Goal: Task Accomplishment & Management: Manage account settings

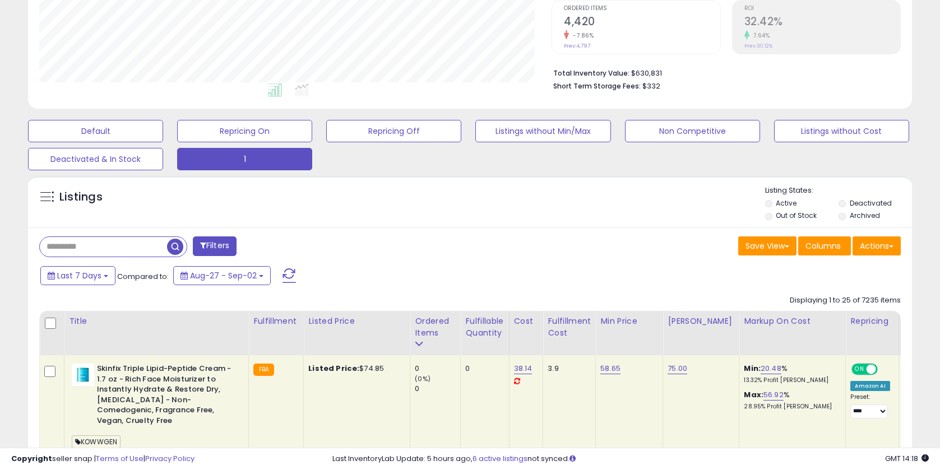
scroll to position [243, 0]
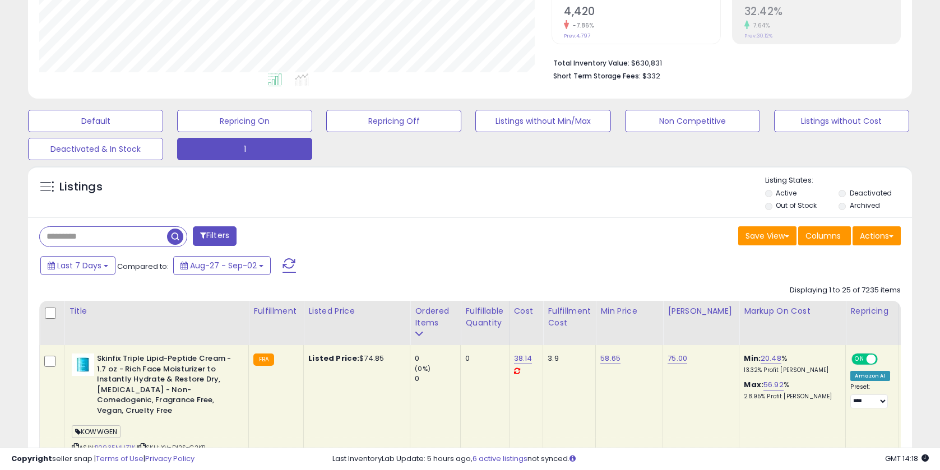
click at [121, 233] on input "text" at bounding box center [103, 237] width 127 height 20
paste input "********"
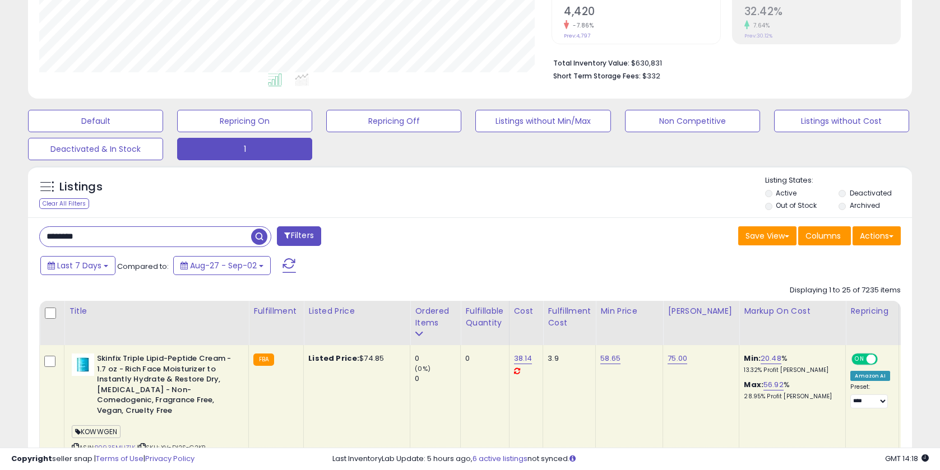
click at [71, 235] on input "********" at bounding box center [145, 237] width 211 height 20
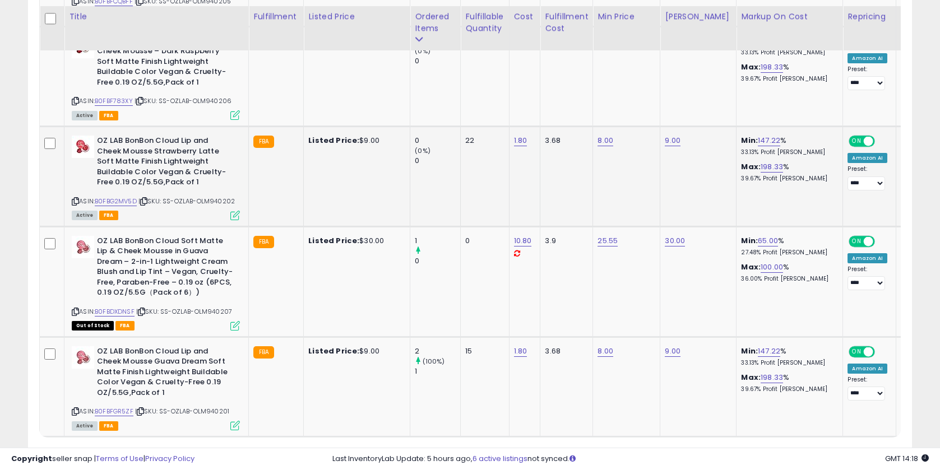
scroll to position [854, 0]
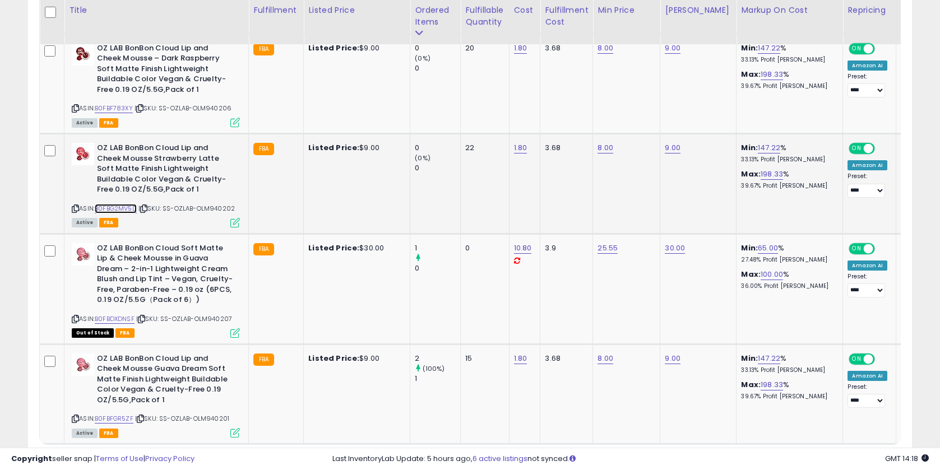
click at [122, 207] on link "B0FBG2MV5D" at bounding box center [116, 209] width 42 height 10
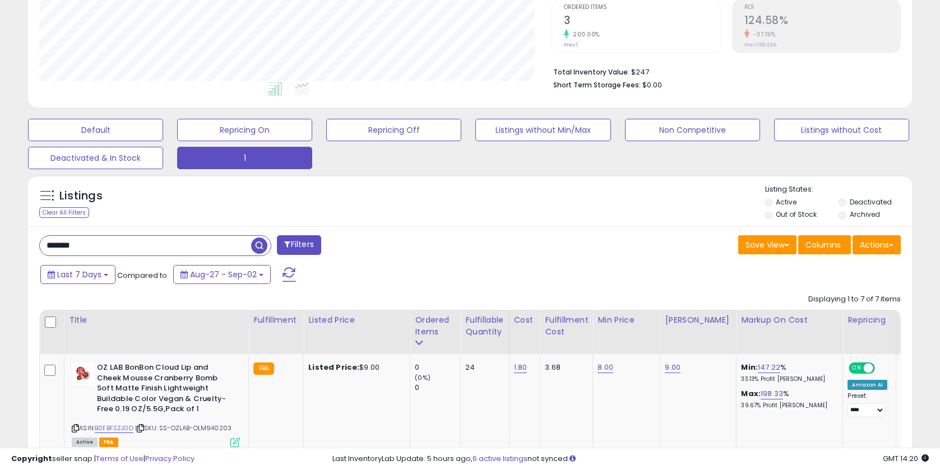
scroll to position [190, 0]
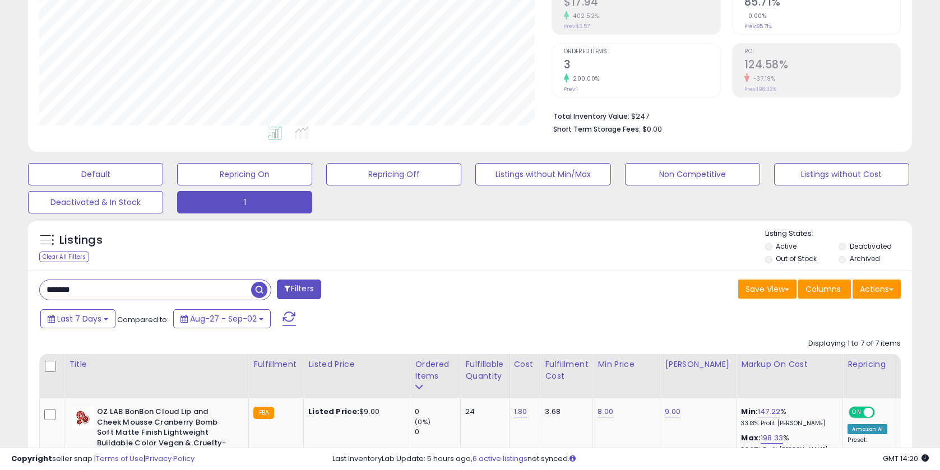
drag, startPoint x: 98, startPoint y: 290, endPoint x: 59, endPoint y: 285, distance: 38.4
click at [0, 279] on html "Unable to login Retrieving listings data.. has not yet accepted the Terms of Us…" at bounding box center [470, 45] width 940 height 470
paste input "*"
click at [68, 286] on input "********" at bounding box center [145, 290] width 211 height 20
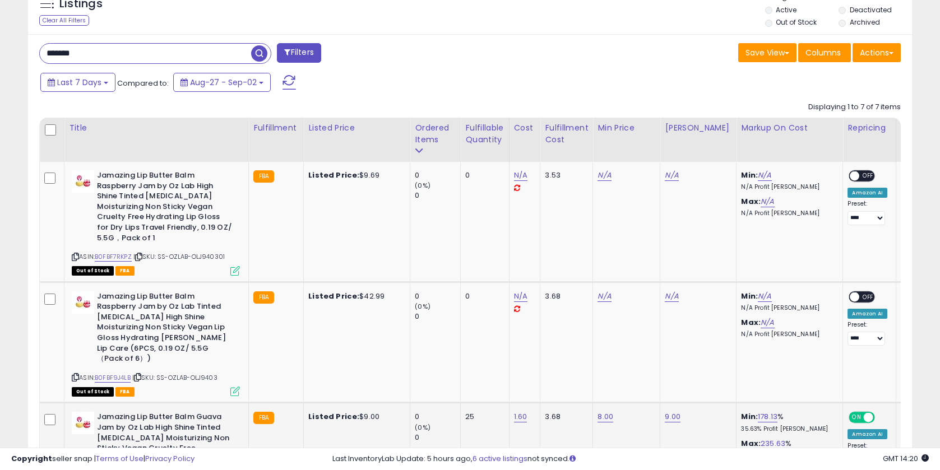
scroll to position [409, 0]
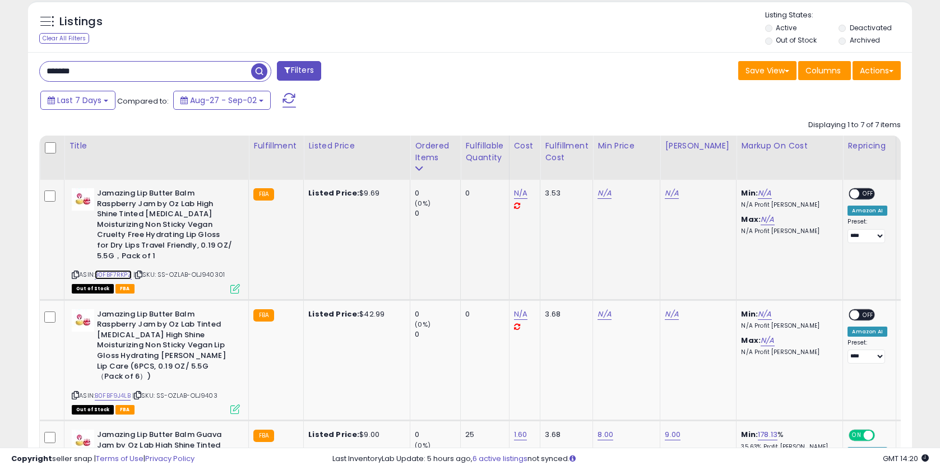
click at [123, 274] on link "B0FBF7RKPZ" at bounding box center [113, 275] width 37 height 10
drag, startPoint x: 82, startPoint y: 68, endPoint x: -4, endPoint y: 67, distance: 85.8
paste input "*"
click at [67, 71] on input "********" at bounding box center [145, 72] width 211 height 20
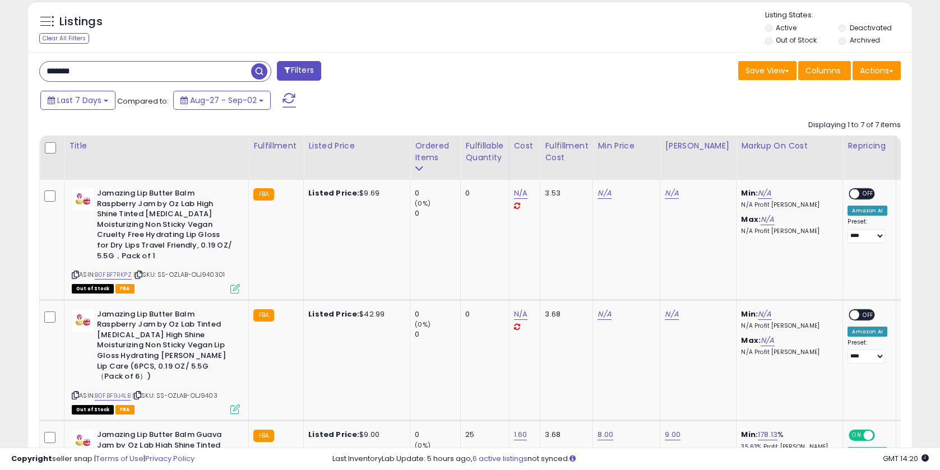
type input "*******"
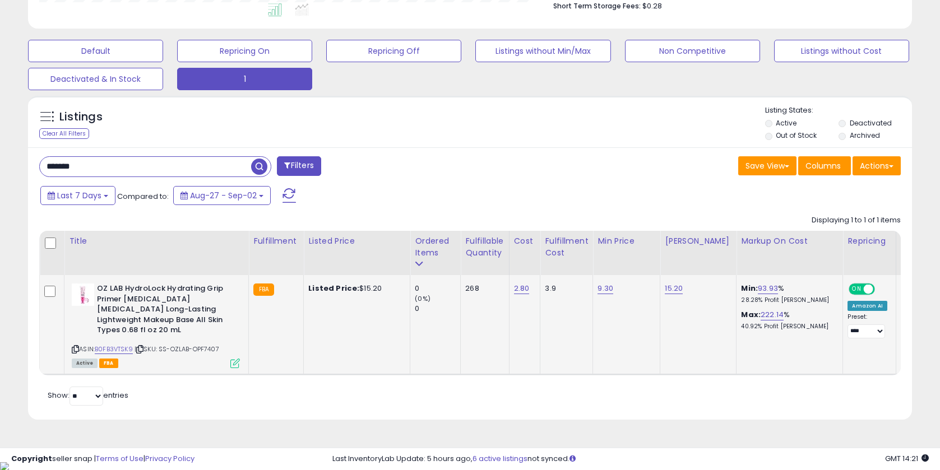
scroll to position [230, 512]
click at [674, 291] on link "15.20" at bounding box center [674, 288] width 18 height 11
drag, startPoint x: 652, startPoint y: 268, endPoint x: 603, endPoint y: 265, distance: 49.4
click at [603, 265] on input "*****" at bounding box center [644, 261] width 100 height 19
click at [615, 262] on input "******" at bounding box center [644, 261] width 100 height 19
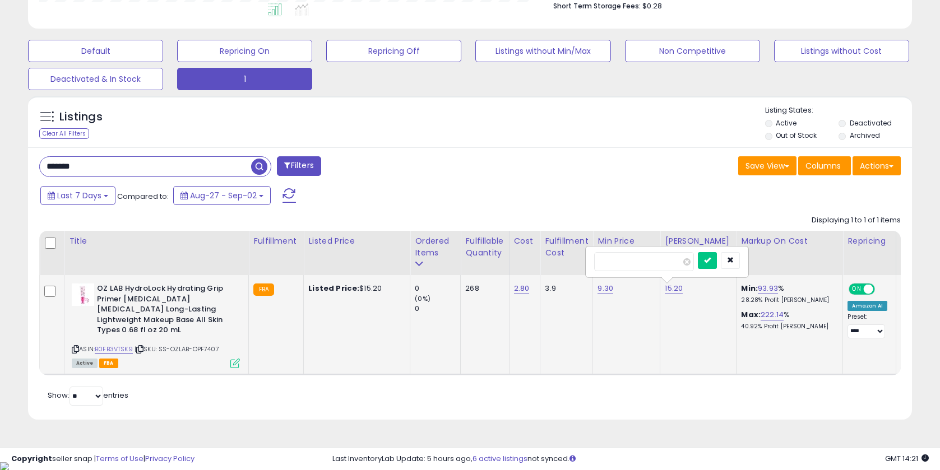
click at [694, 263] on input "*****" at bounding box center [644, 261] width 100 height 19
type input "*****"
click at [709, 260] on button "submit" at bounding box center [707, 260] width 19 height 17
drag, startPoint x: 95, startPoint y: 166, endPoint x: -4, endPoint y: 159, distance: 98.9
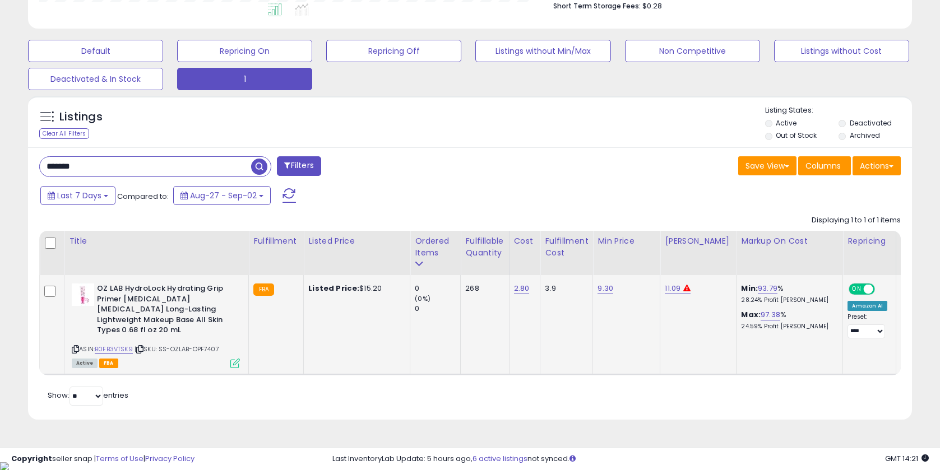
paste input "*"
click at [67, 163] on input "********" at bounding box center [145, 167] width 211 height 20
type input "*******"
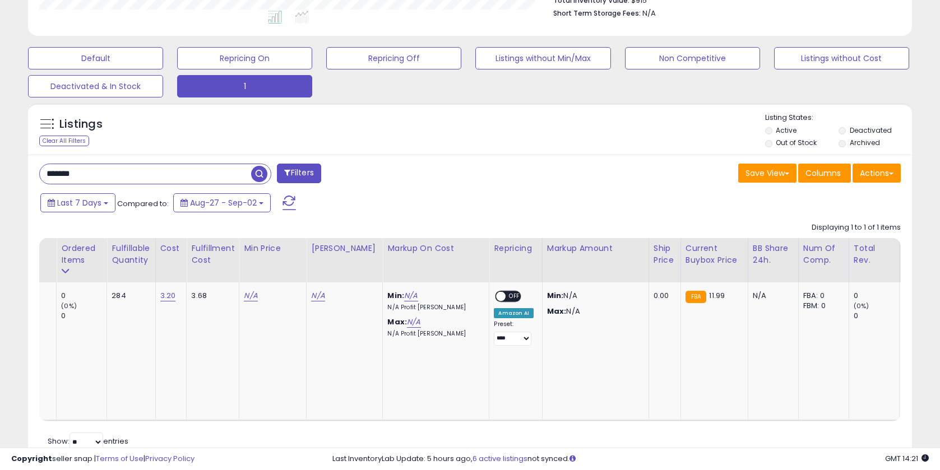
scroll to position [0, 0]
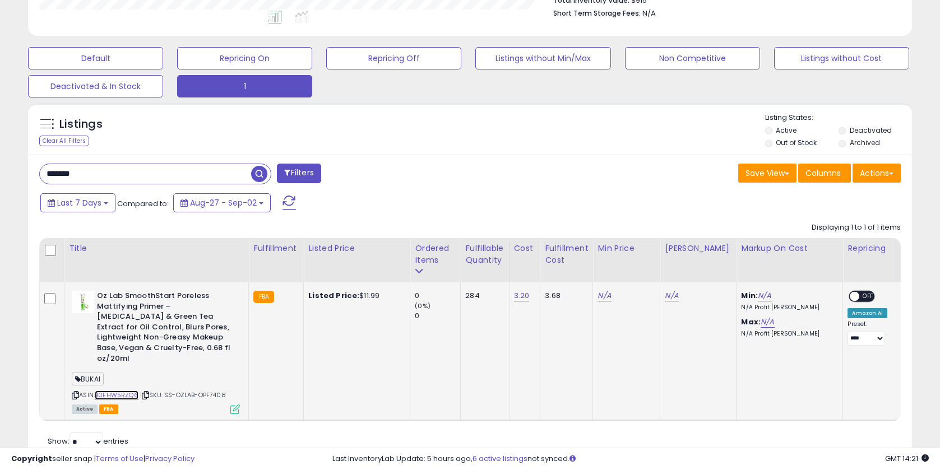
click at [113, 391] on link "B0FHW5RZQ6" at bounding box center [117, 396] width 44 height 10
drag, startPoint x: 95, startPoint y: 176, endPoint x: -4, endPoint y: 168, distance: 99.6
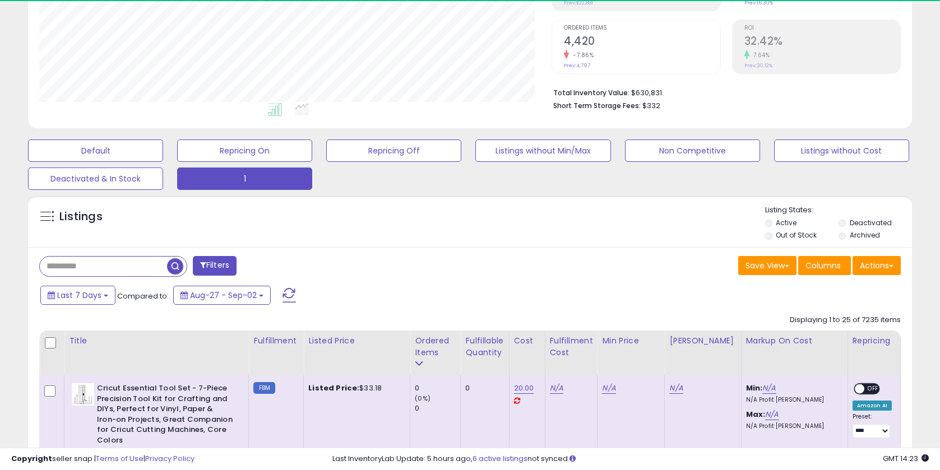
scroll to position [230, 512]
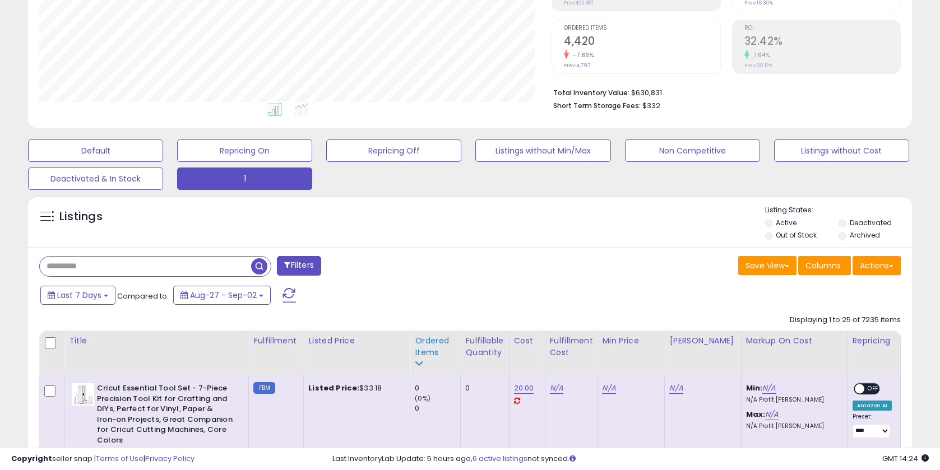
click at [418, 349] on div "Ordered Items" at bounding box center [435, 347] width 41 height 24
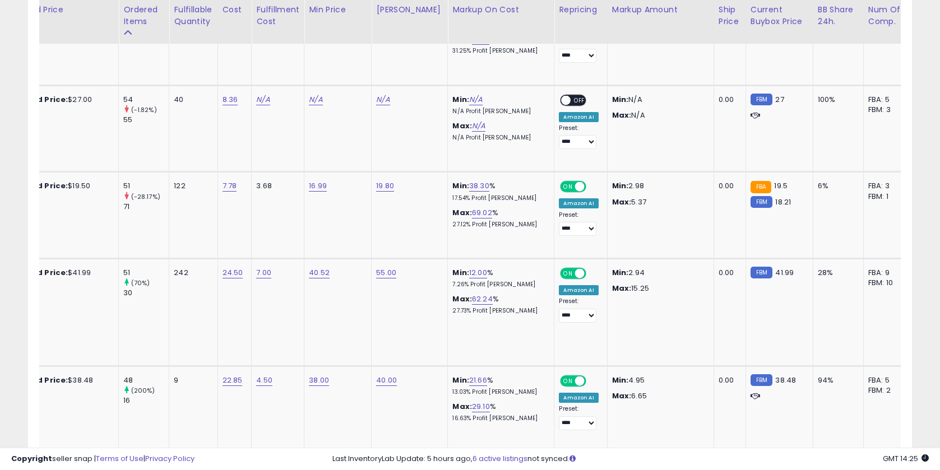
scroll to position [0, 296]
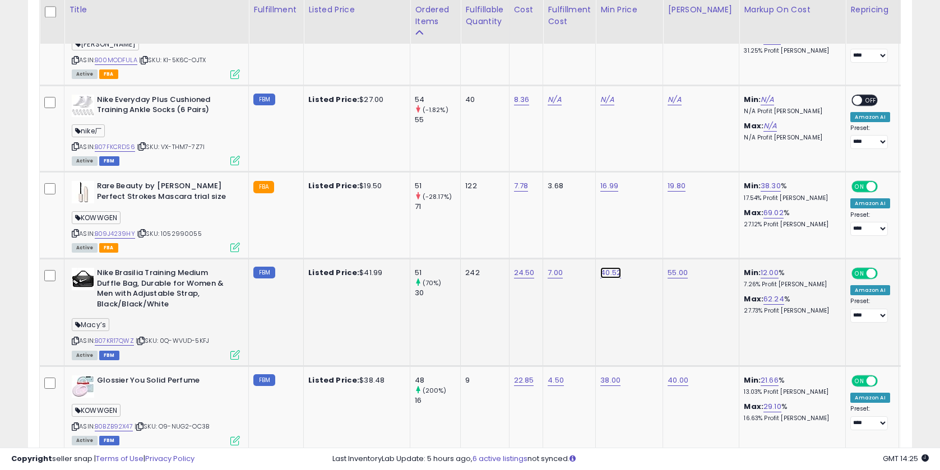
click at [601, 267] on link "40.52" at bounding box center [610, 272] width 21 height 11
drag, startPoint x: 564, startPoint y: 207, endPoint x: 474, endPoint y: 202, distance: 90.9
type input "**"
click at [647, 206] on icon "submit" at bounding box center [644, 203] width 7 height 7
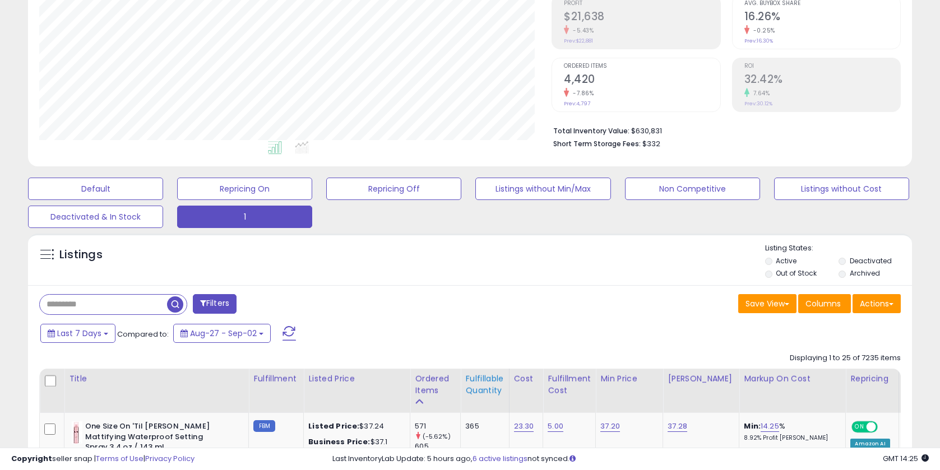
scroll to position [234, 0]
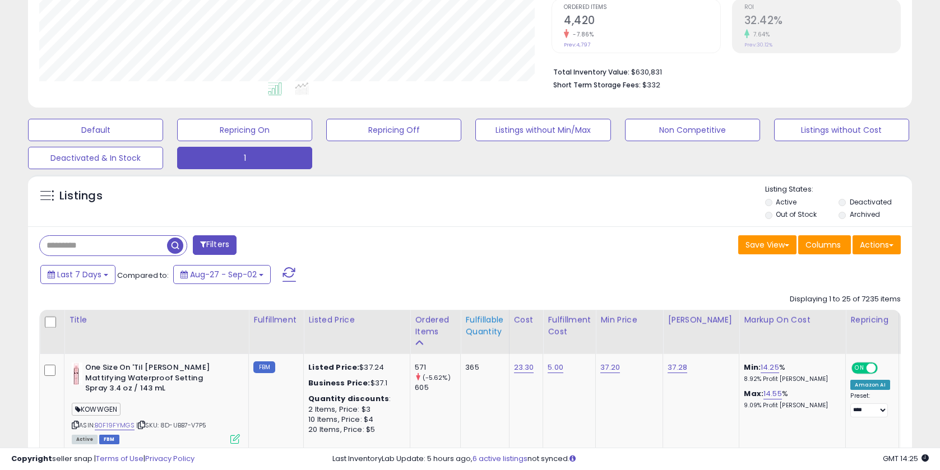
click at [478, 322] on div "Fulfillable Quantity" at bounding box center [484, 326] width 39 height 24
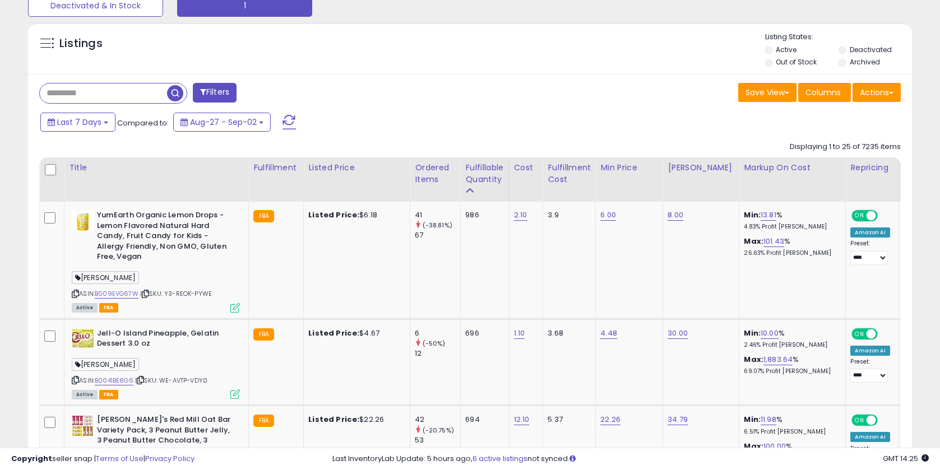
scroll to position [459, 0]
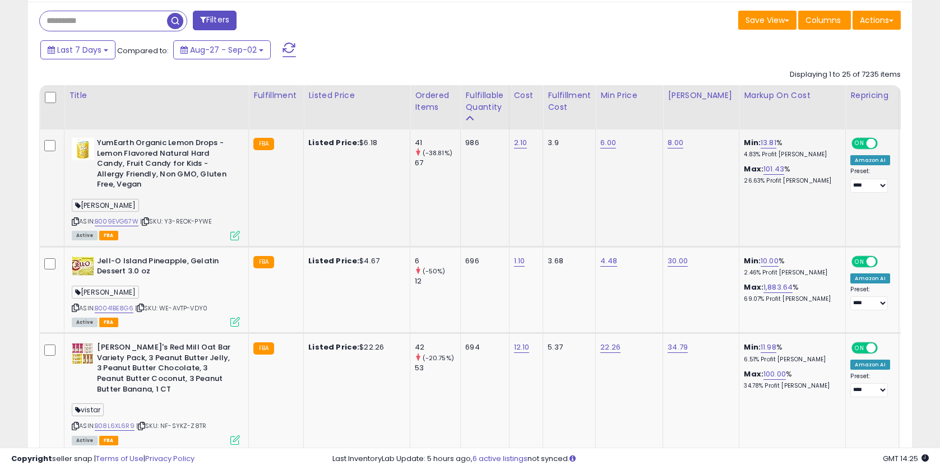
click at [73, 221] on icon at bounding box center [75, 222] width 7 height 6
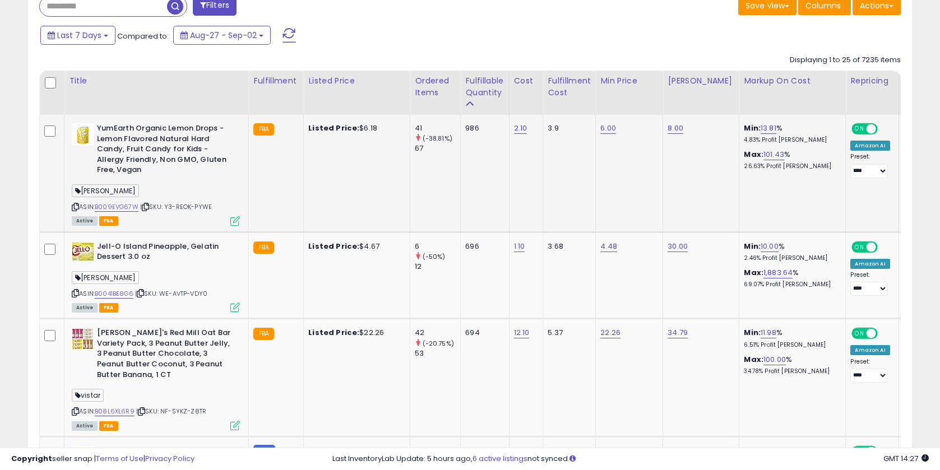
scroll to position [545, 0]
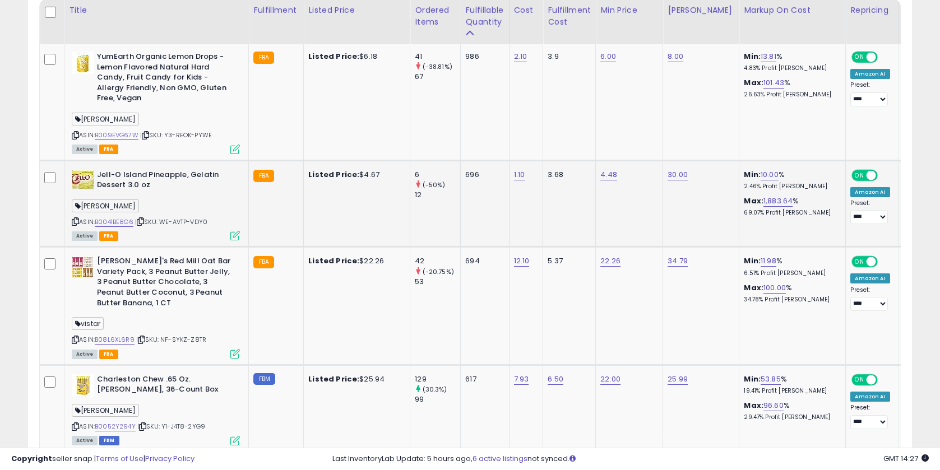
click at [75, 221] on icon at bounding box center [75, 222] width 7 height 6
click at [78, 341] on icon at bounding box center [75, 340] width 7 height 6
click at [75, 340] on icon at bounding box center [75, 340] width 7 height 6
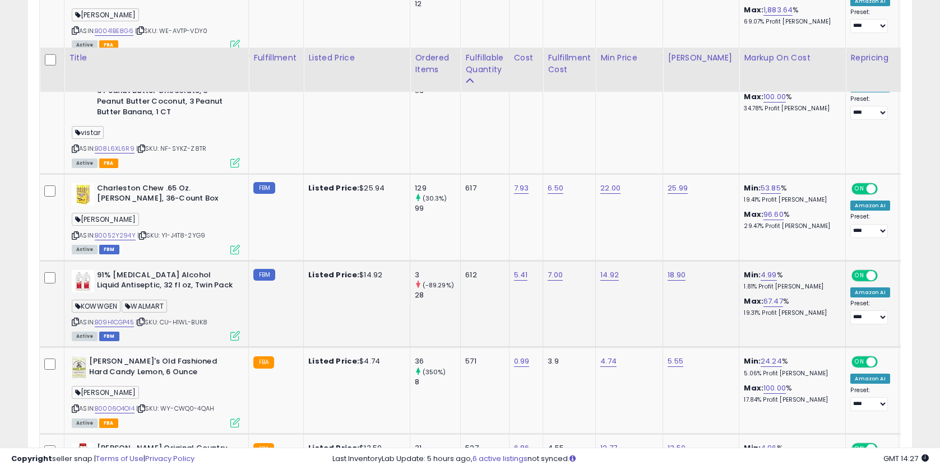
scroll to position [784, 0]
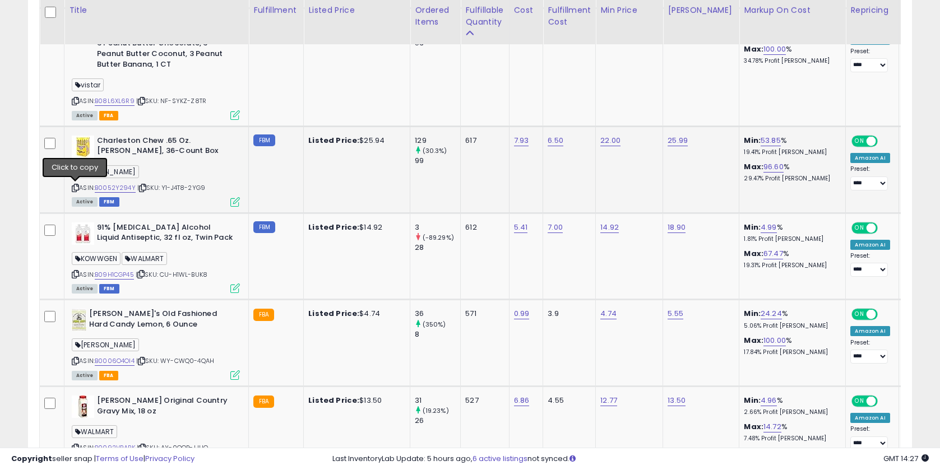
drag, startPoint x: 73, startPoint y: 186, endPoint x: 77, endPoint y: 182, distance: 6.0
click at [73, 186] on icon at bounding box center [75, 188] width 7 height 6
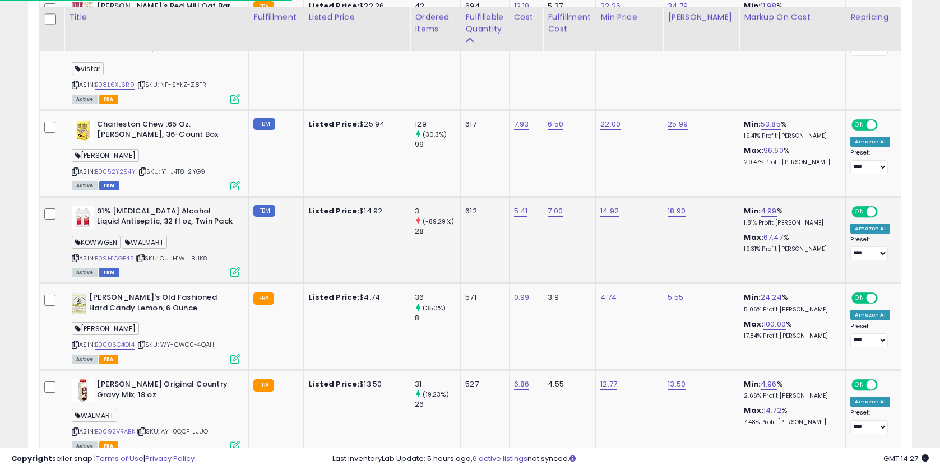
scroll to position [808, 0]
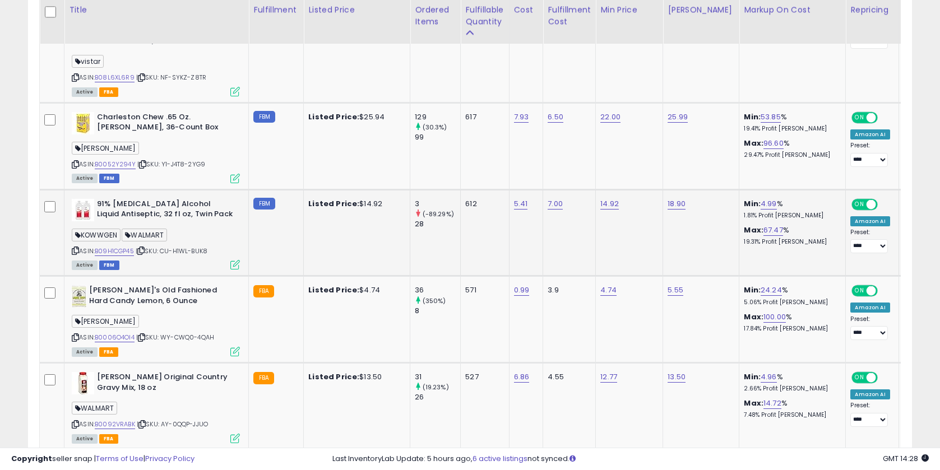
click at [76, 250] on icon at bounding box center [75, 251] width 7 height 6
click at [77, 340] on icon at bounding box center [75, 338] width 7 height 6
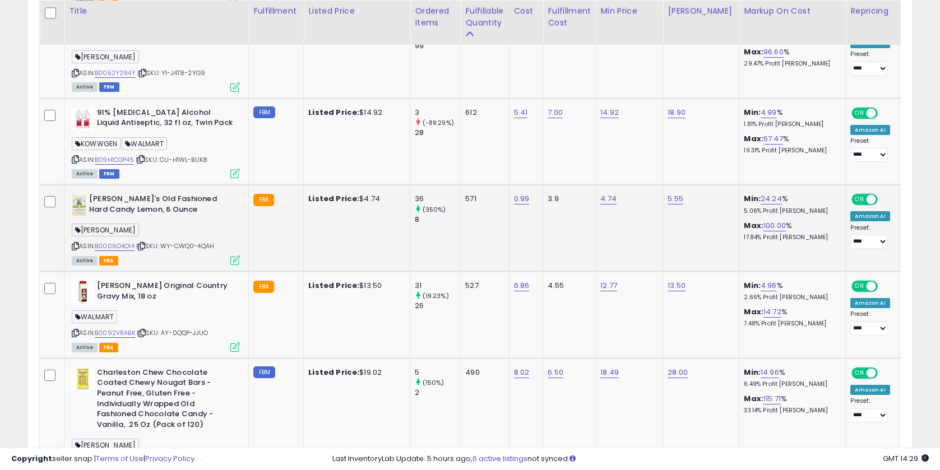
scroll to position [900, 0]
click at [75, 245] on icon at bounding box center [75, 245] width 7 height 6
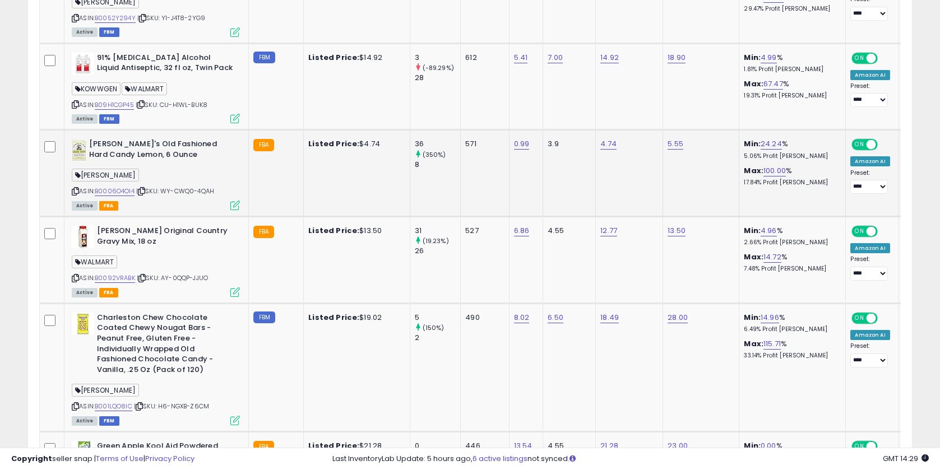
scroll to position [1001, 0]
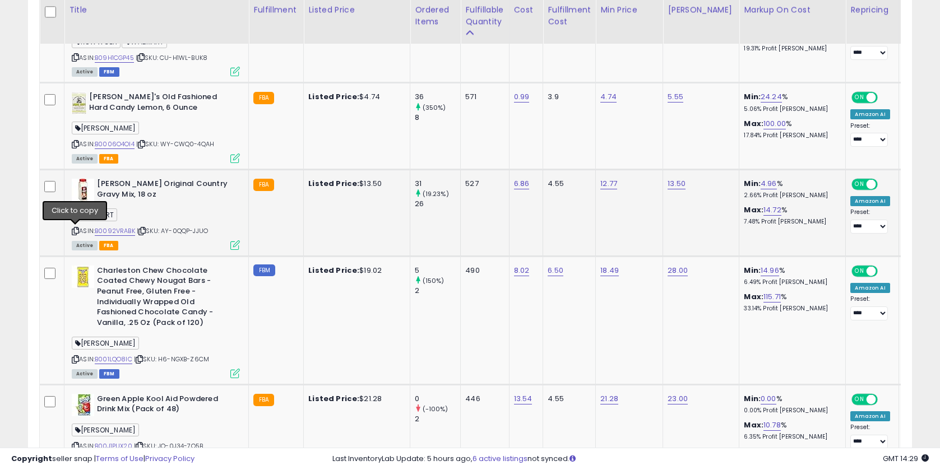
click at [73, 231] on icon at bounding box center [75, 231] width 7 height 6
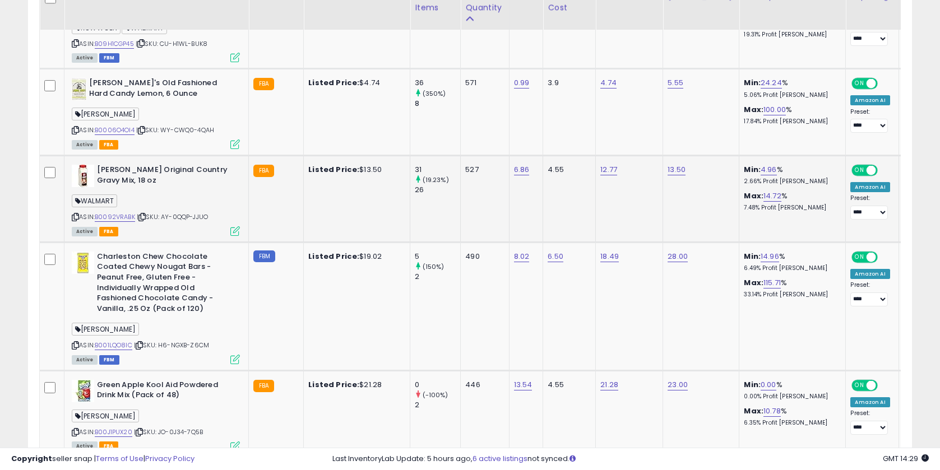
scroll to position [1080, 0]
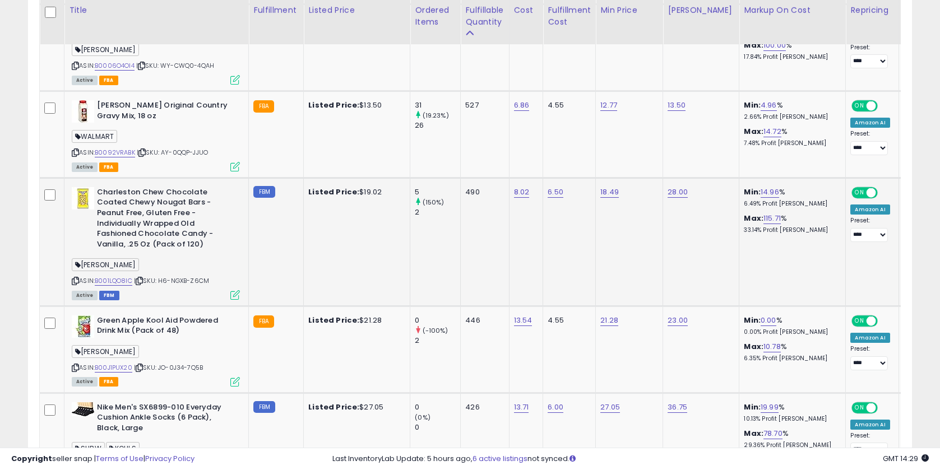
click at [77, 280] on icon at bounding box center [75, 281] width 7 height 6
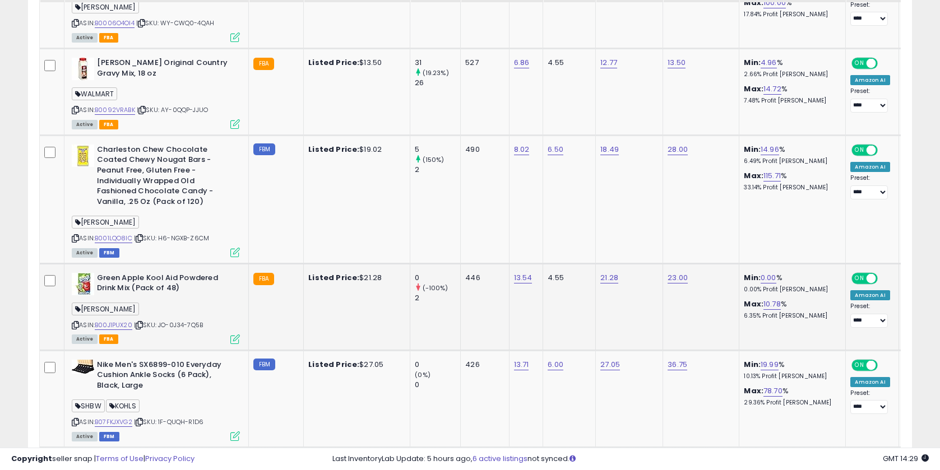
scroll to position [1179, 0]
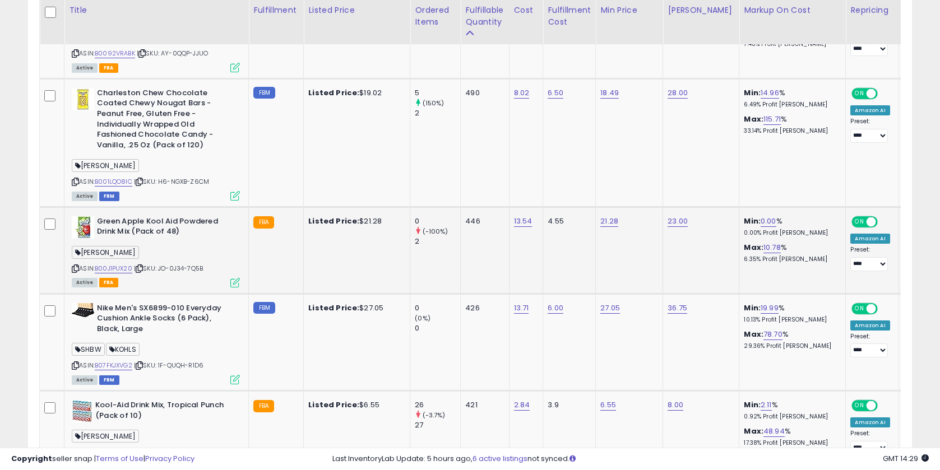
click at [74, 268] on icon at bounding box center [75, 269] width 7 height 6
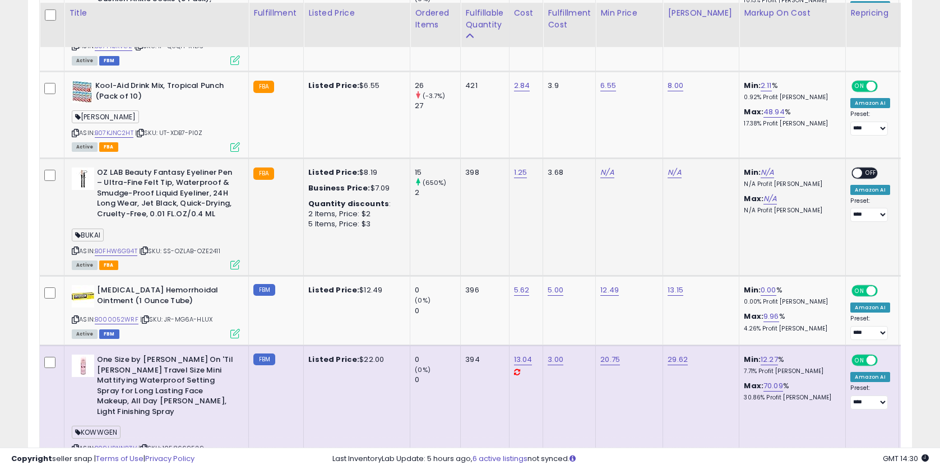
scroll to position [1501, 0]
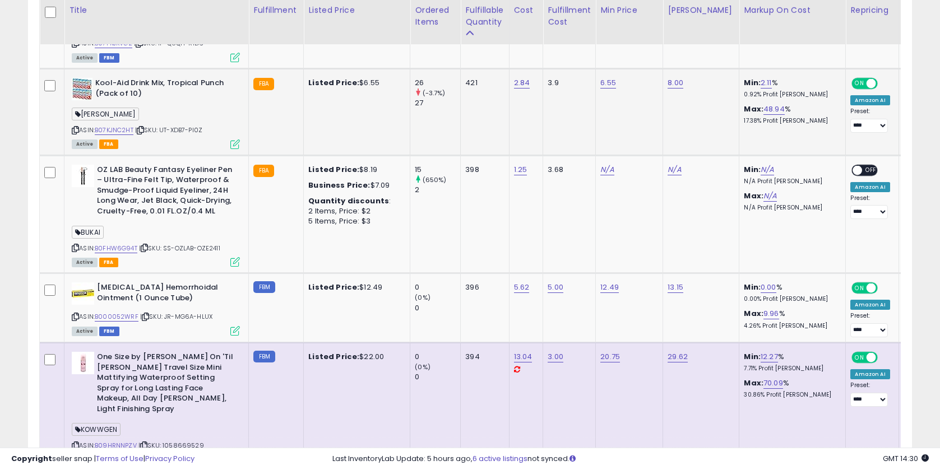
click at [76, 131] on icon at bounding box center [75, 130] width 7 height 6
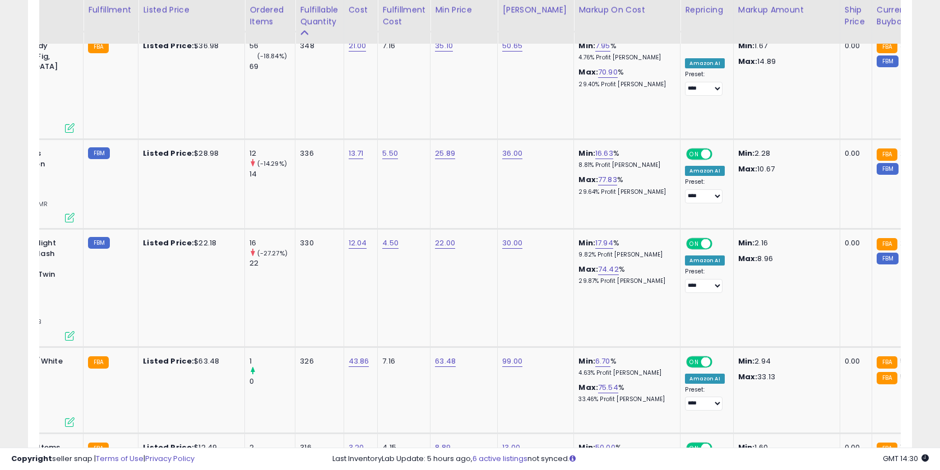
scroll to position [0, 157]
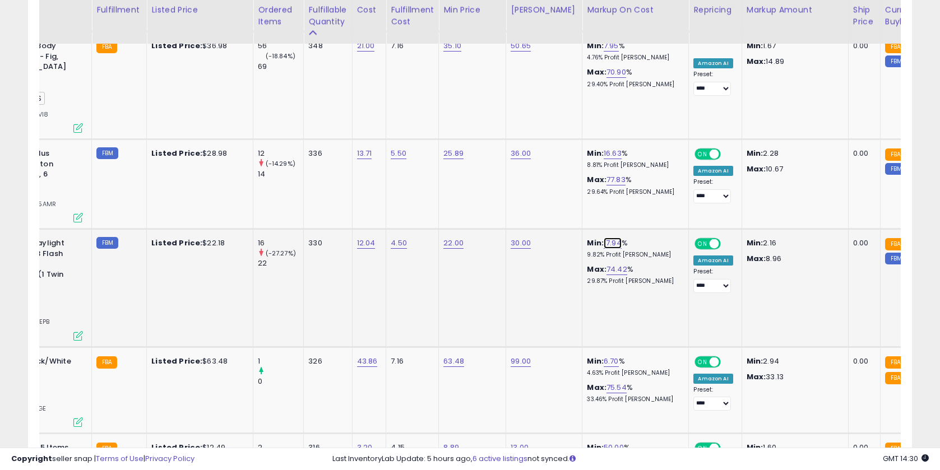
click at [605, 238] on link "17.94" at bounding box center [613, 243] width 18 height 11
drag, startPoint x: 548, startPoint y: 187, endPoint x: 494, endPoint y: 187, distance: 53.8
type input "**"
click at [642, 185] on icon "submit" at bounding box center [638, 183] width 7 height 7
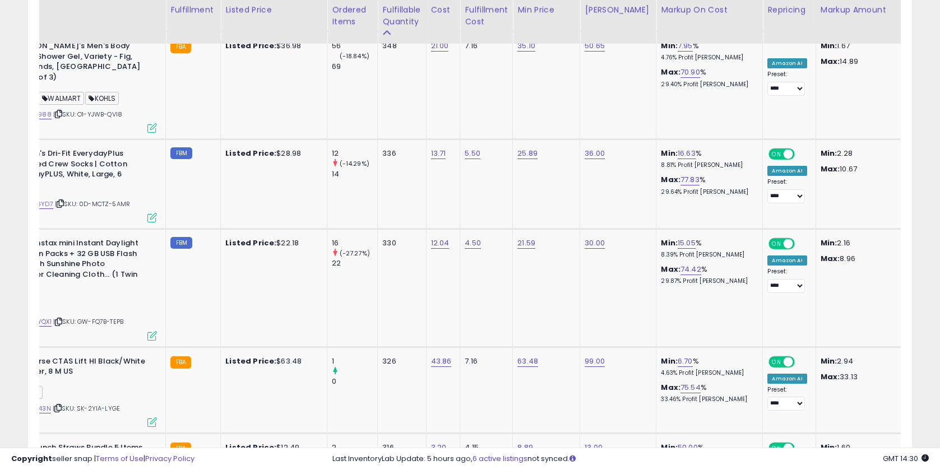
scroll to position [0, 54]
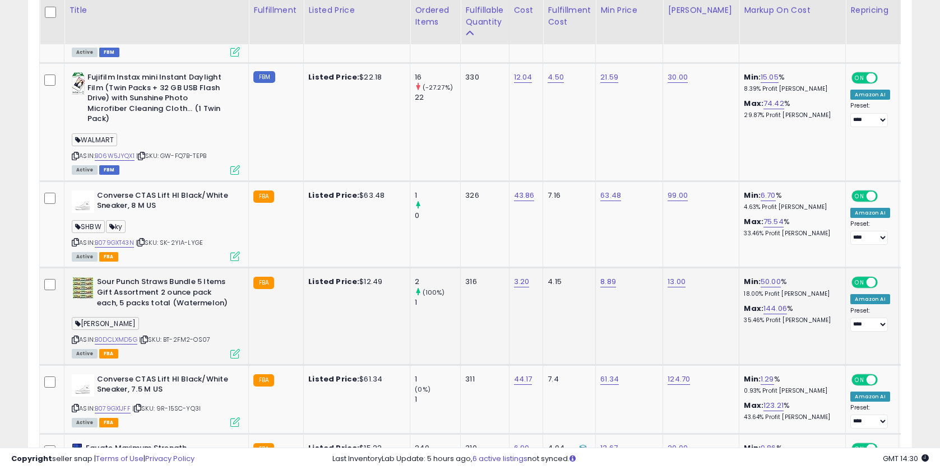
click at [76, 337] on icon at bounding box center [75, 340] width 7 height 6
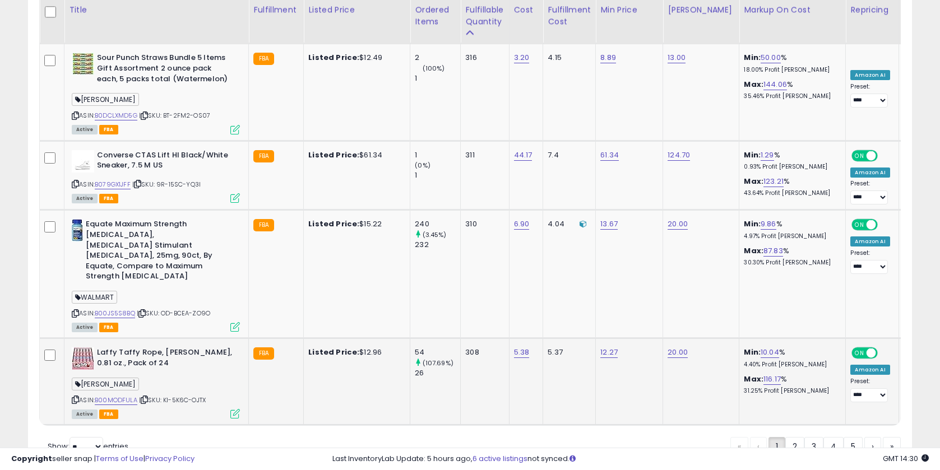
click at [76, 397] on icon at bounding box center [75, 400] width 7 height 6
click at [797, 437] on link "2" at bounding box center [794, 446] width 19 height 19
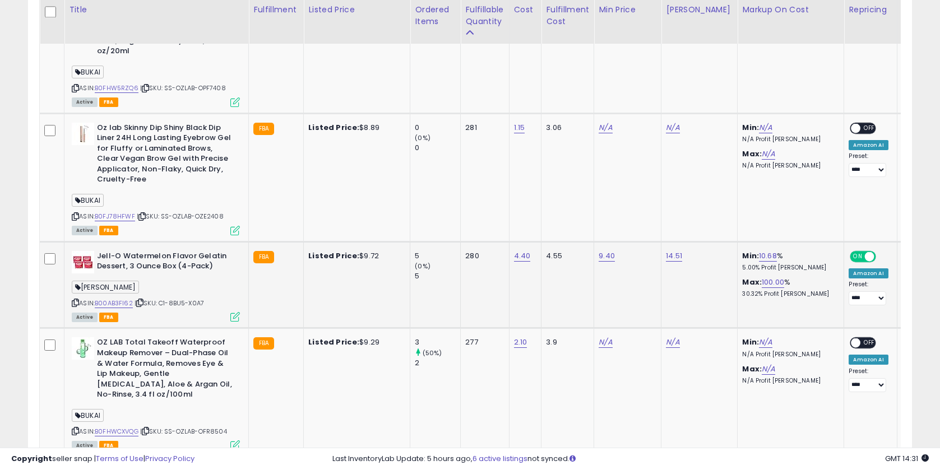
click at [74, 300] on icon at bounding box center [75, 303] width 7 height 6
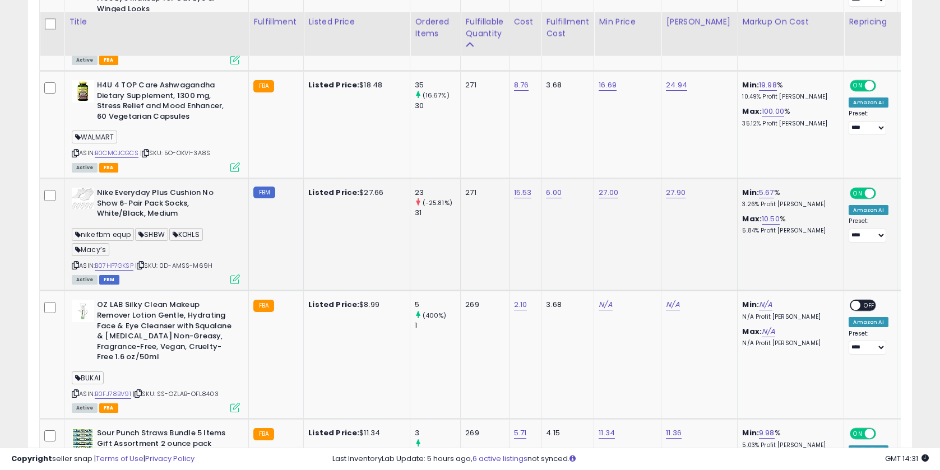
scroll to position [1554, 0]
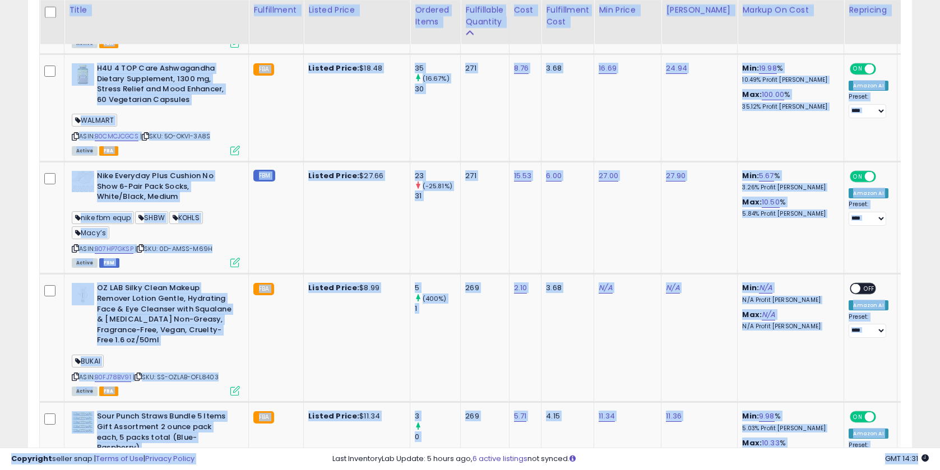
drag, startPoint x: 415, startPoint y: 440, endPoint x: 540, endPoint y: 449, distance: 124.8
click at [539, 449] on div "**********" at bounding box center [470, 120] width 940 height 3274
click at [447, 372] on td "5 (400%) 1" at bounding box center [435, 338] width 50 height 128
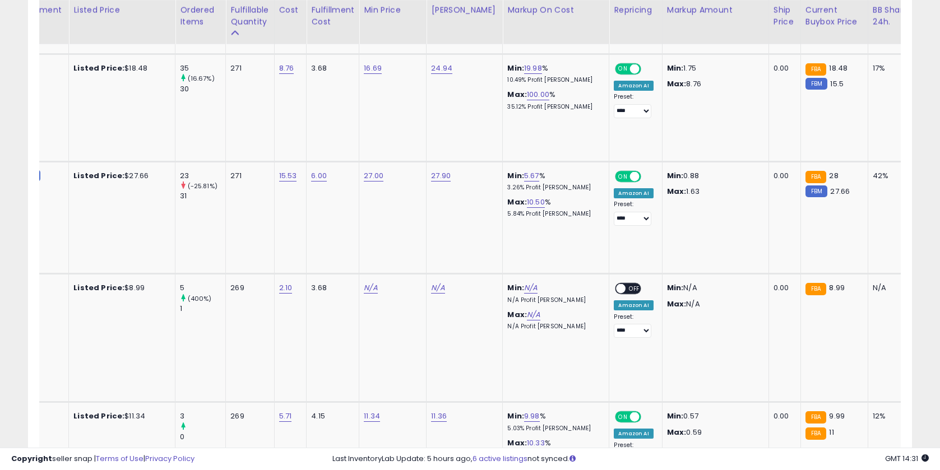
scroll to position [0, 55]
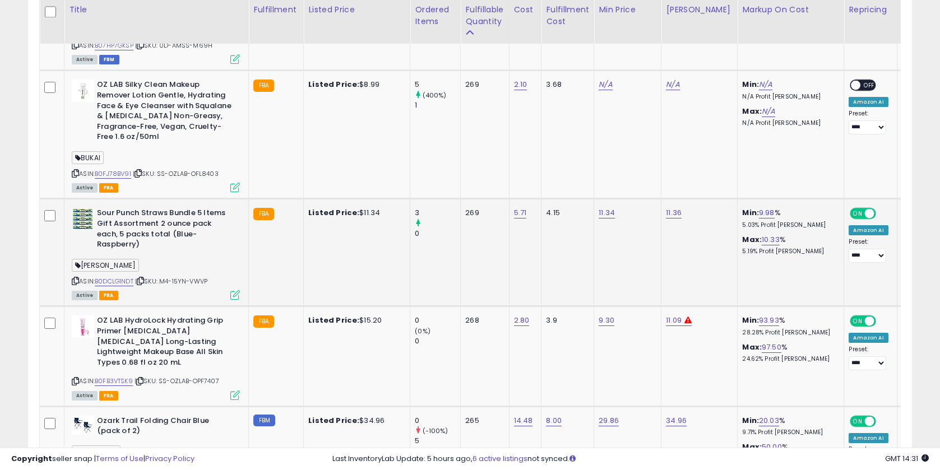
click at [77, 278] on icon at bounding box center [75, 281] width 7 height 6
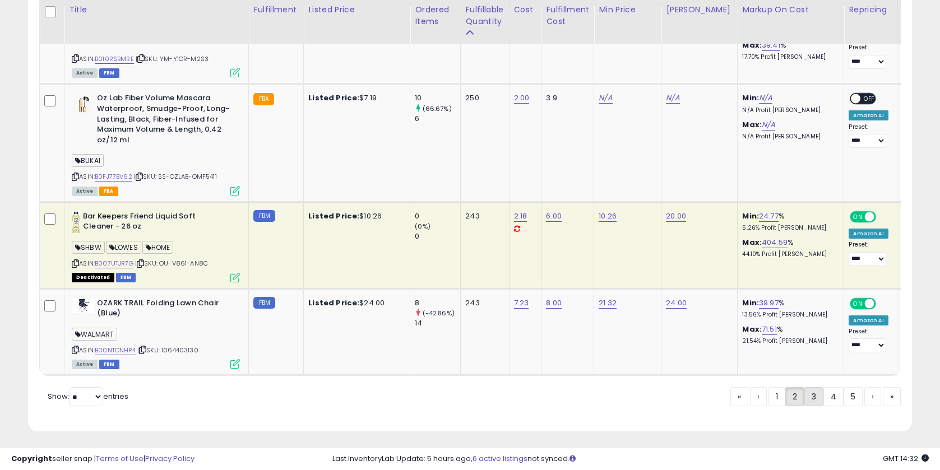
click at [808, 390] on link "3" at bounding box center [813, 396] width 19 height 19
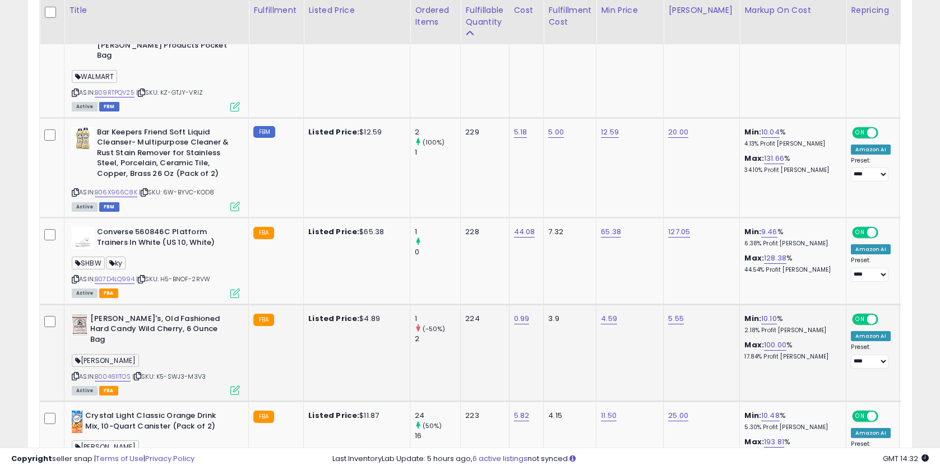
click at [76, 373] on icon at bounding box center [75, 376] width 7 height 6
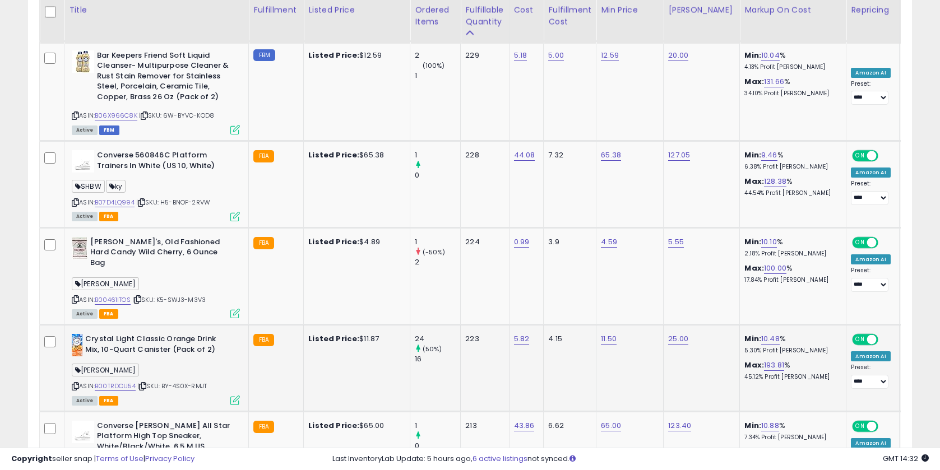
click at [77, 383] on icon at bounding box center [75, 386] width 7 height 6
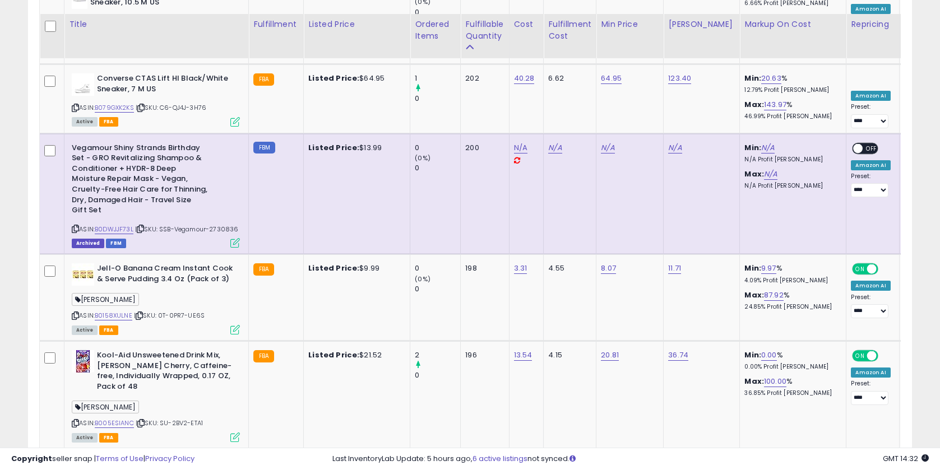
scroll to position [1745, 0]
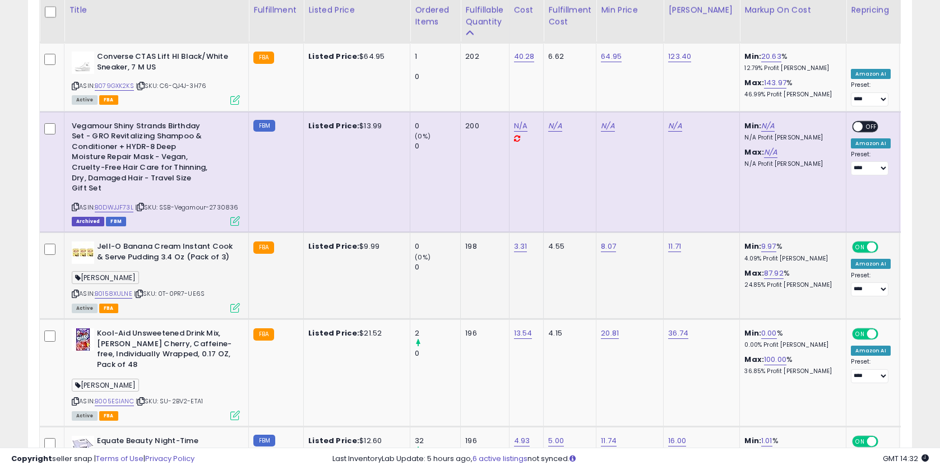
click at [74, 291] on icon at bounding box center [75, 294] width 7 height 6
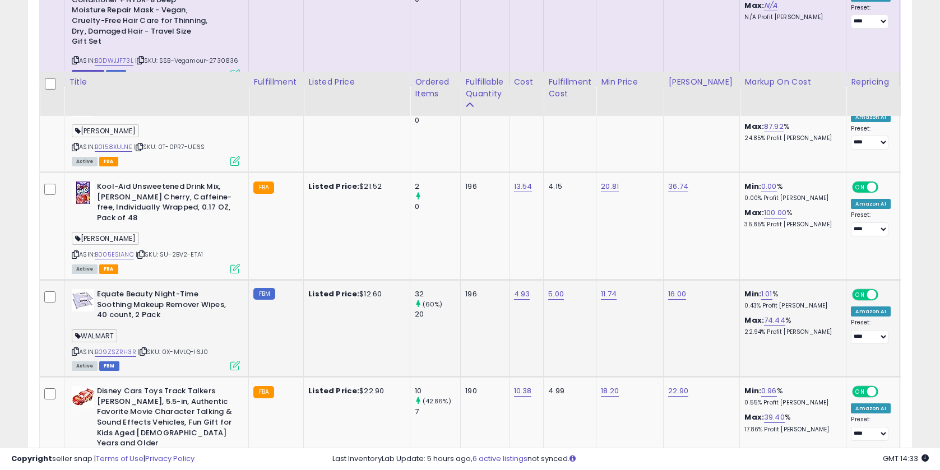
scroll to position [1964, 0]
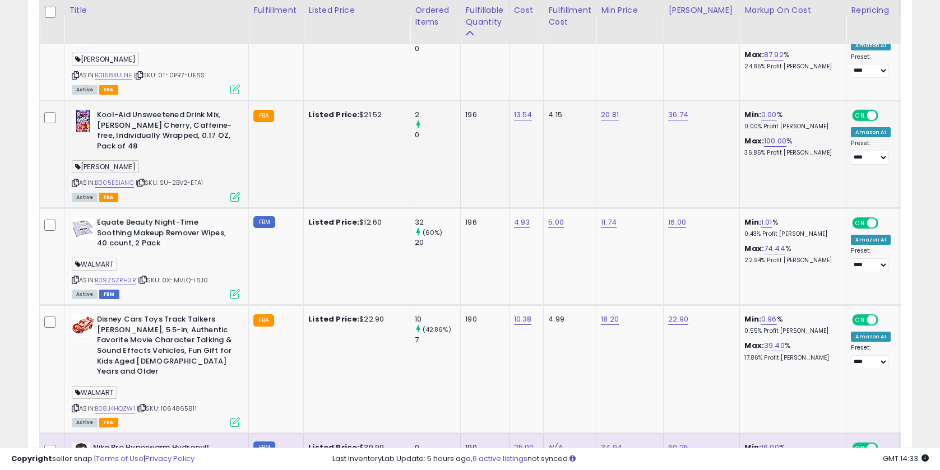
click at [77, 180] on icon at bounding box center [75, 183] width 7 height 6
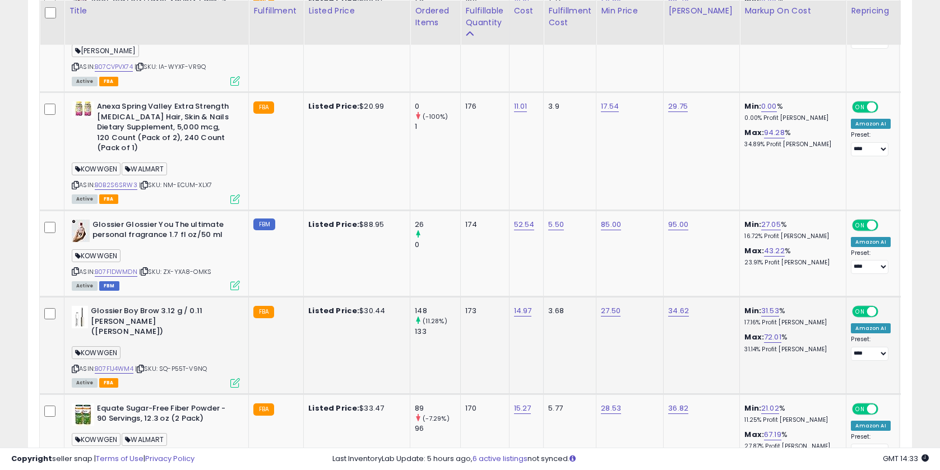
scroll to position [2385, 0]
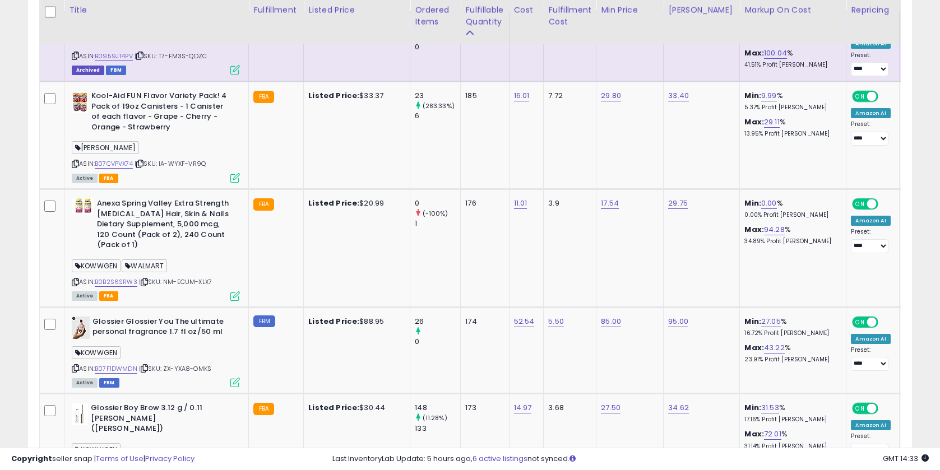
drag, startPoint x: 429, startPoint y: 448, endPoint x: 489, endPoint y: 448, distance: 59.4
click at [489, 448] on div "Copyright seller snap | Terms of Use | Privacy Policy GMT 14:33 Authorization r…" at bounding box center [470, 459] width 940 height 22
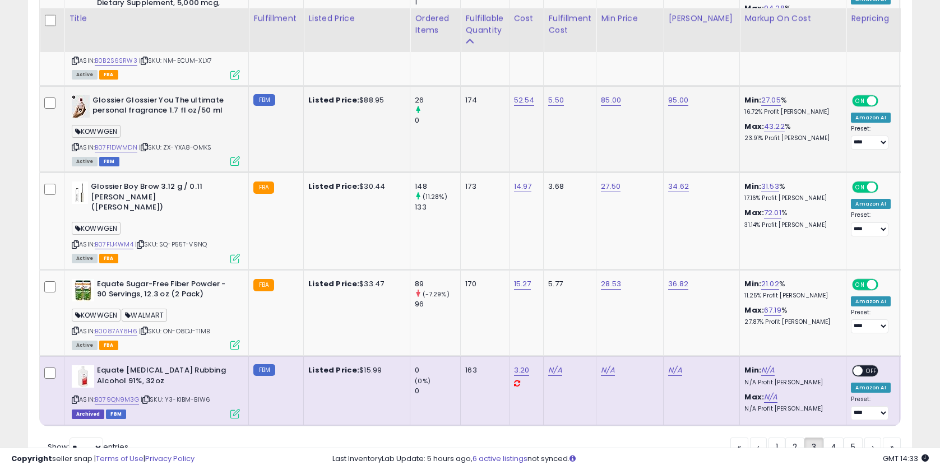
scroll to position [2615, 0]
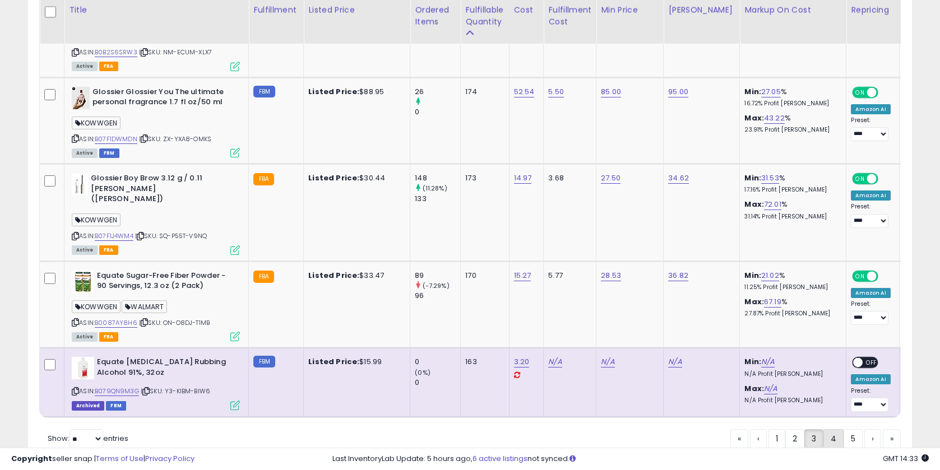
click at [828, 429] on link "4" at bounding box center [833, 438] width 20 height 19
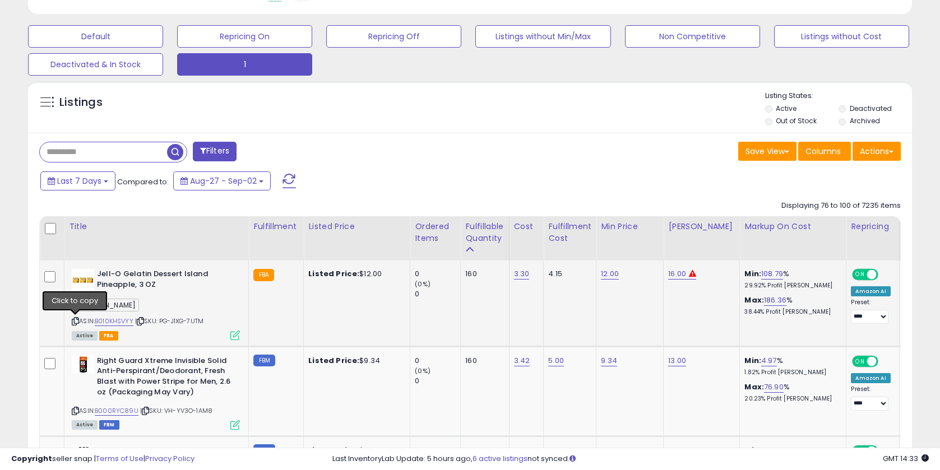
click at [75, 321] on icon at bounding box center [75, 321] width 7 height 6
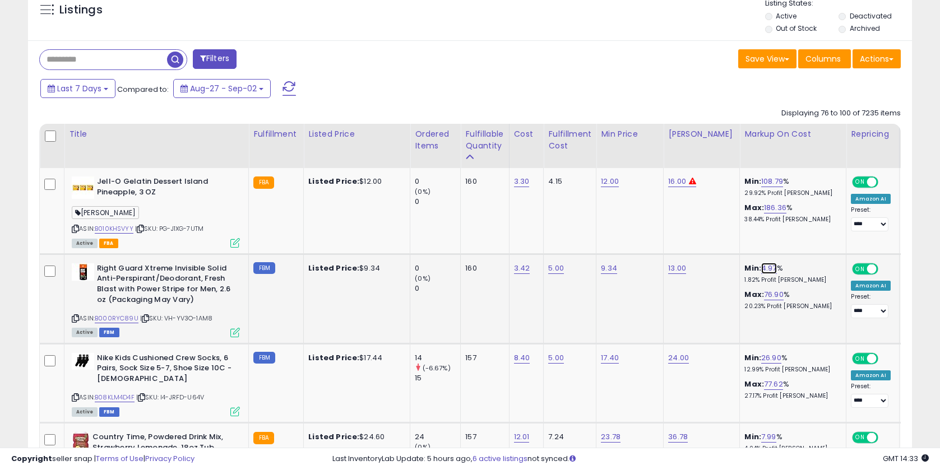
click at [761, 265] on link "4.97" at bounding box center [769, 268] width 16 height 11
drag, startPoint x: 743, startPoint y: 247, endPoint x: 632, endPoint y: 244, distance: 110.5
type input "*"
click at [796, 240] on button "submit" at bounding box center [793, 240] width 19 height 17
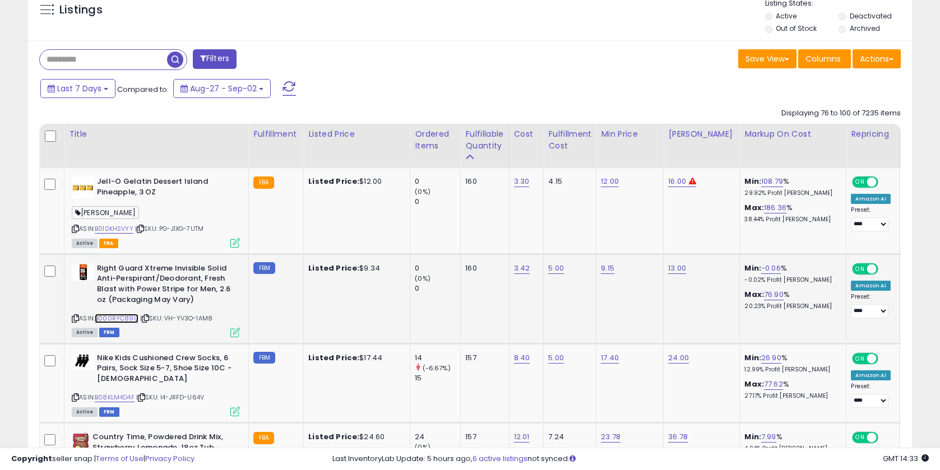
click at [126, 318] on link "B000RYC89U" at bounding box center [117, 319] width 44 height 10
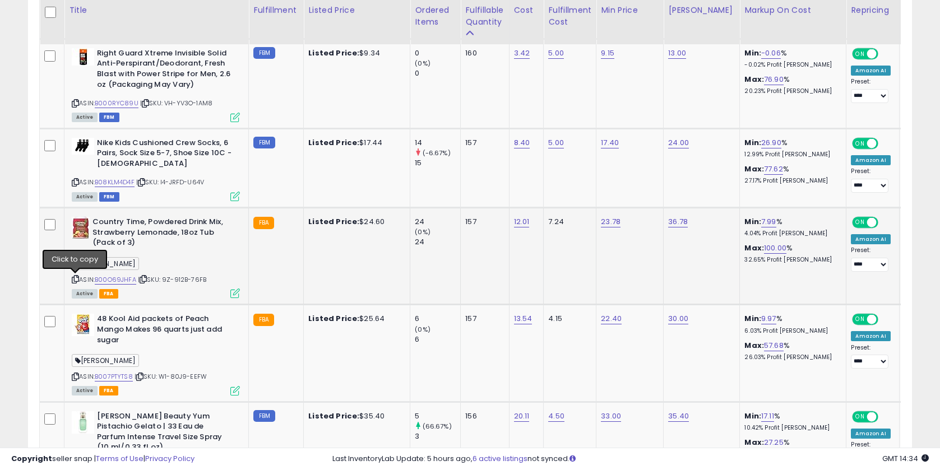
click at [77, 279] on icon at bounding box center [75, 279] width 7 height 6
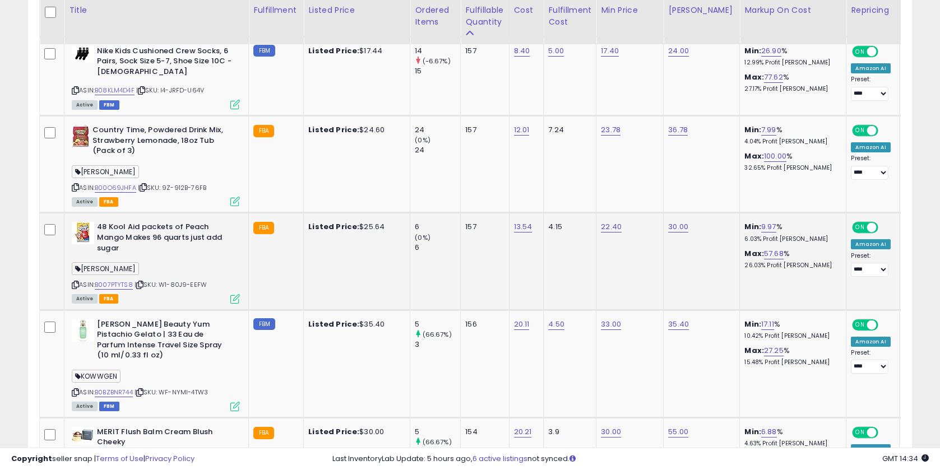
click at [74, 282] on icon at bounding box center [75, 285] width 7 height 6
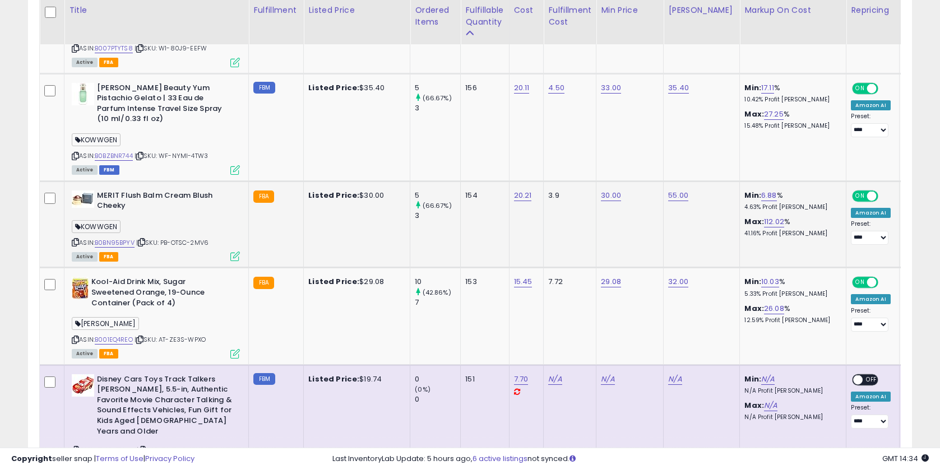
scroll to position [1053, 0]
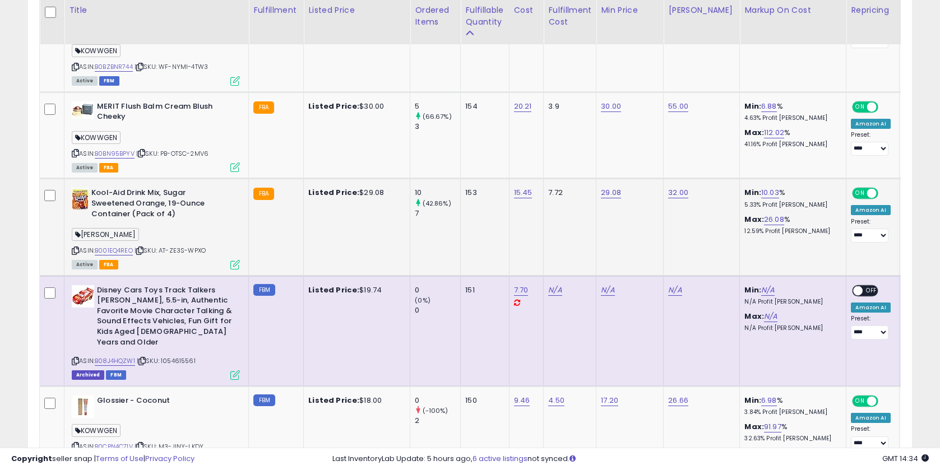
click at [76, 248] on icon at bounding box center [75, 251] width 7 height 6
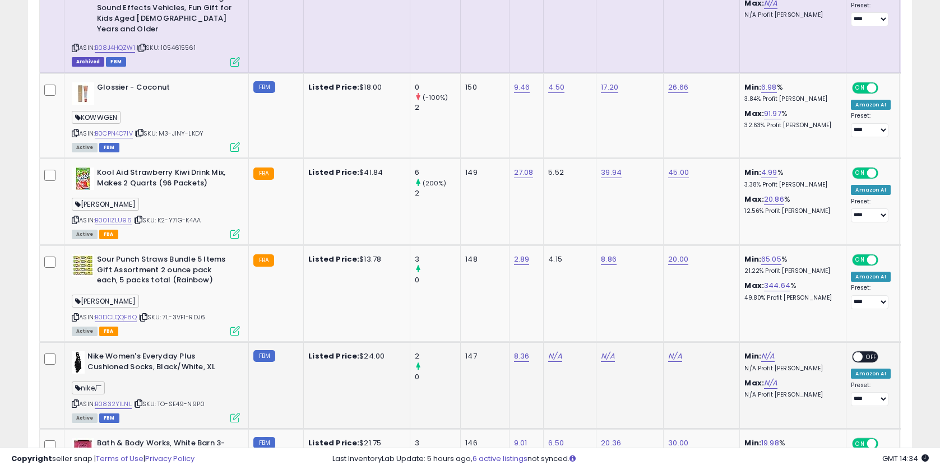
scroll to position [1447, 0]
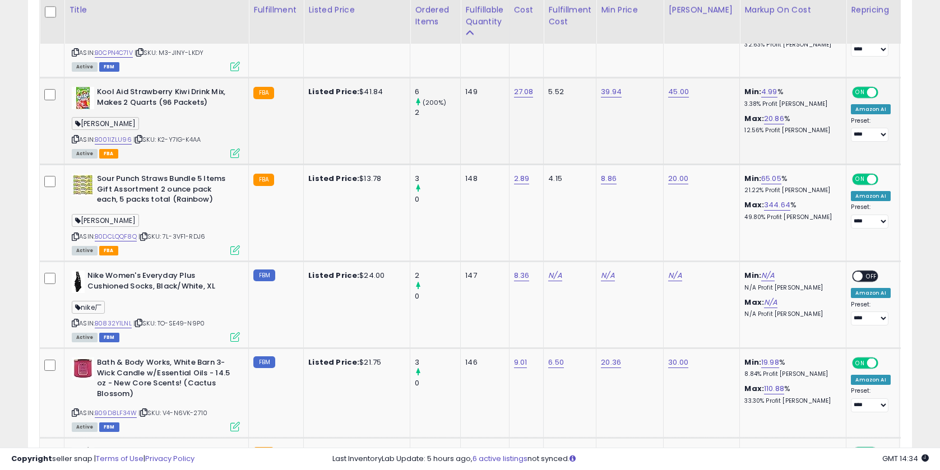
click at [77, 136] on icon at bounding box center [75, 139] width 7 height 6
click at [75, 234] on icon at bounding box center [75, 237] width 7 height 6
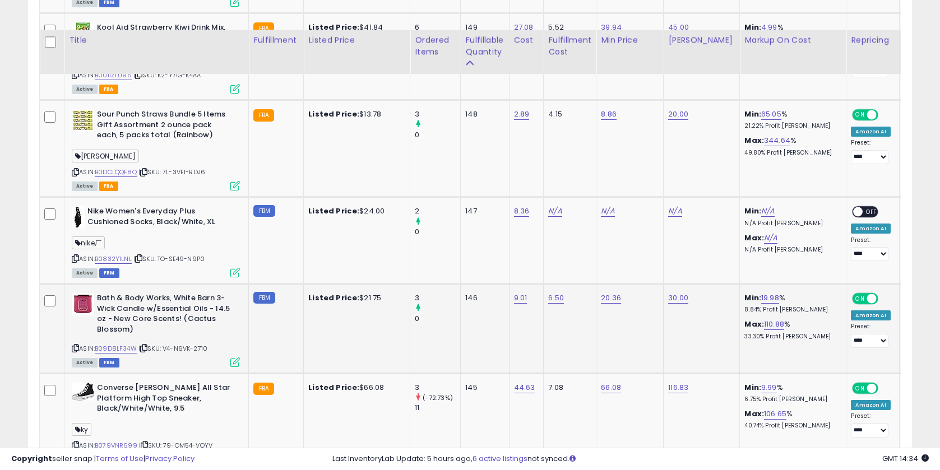
scroll to position [1542, 0]
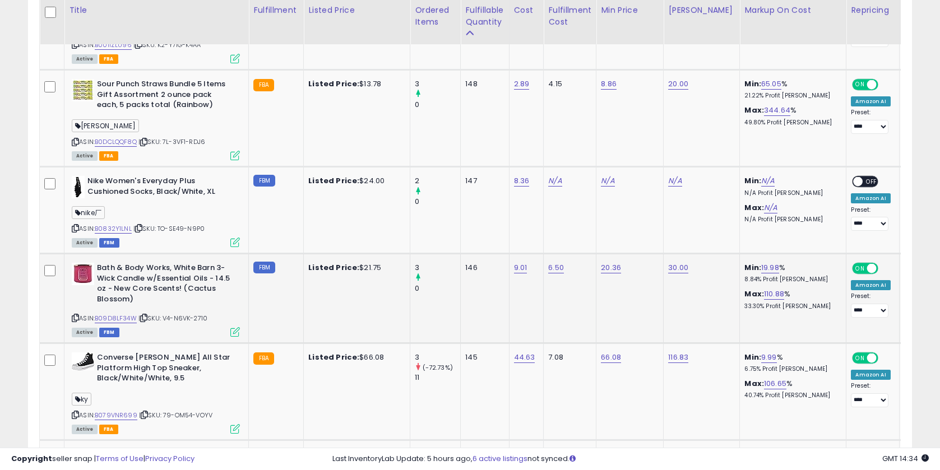
click at [77, 315] on icon at bounding box center [75, 318] width 7 height 6
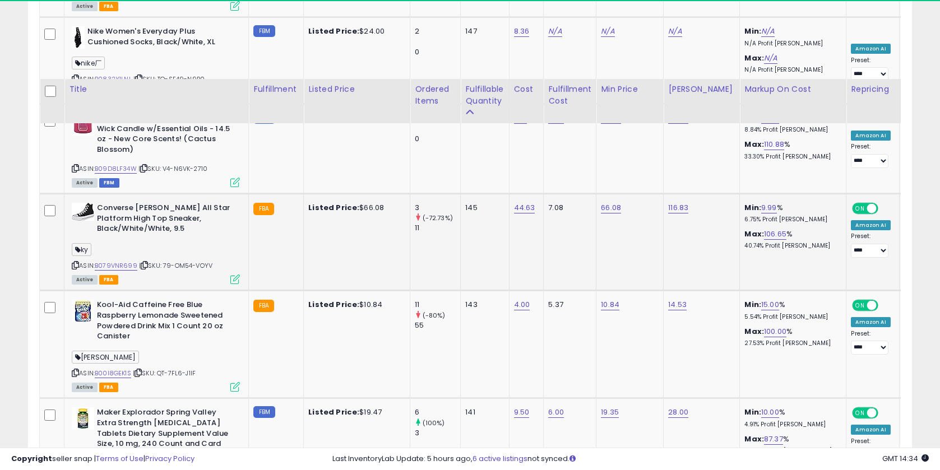
scroll to position [1771, 0]
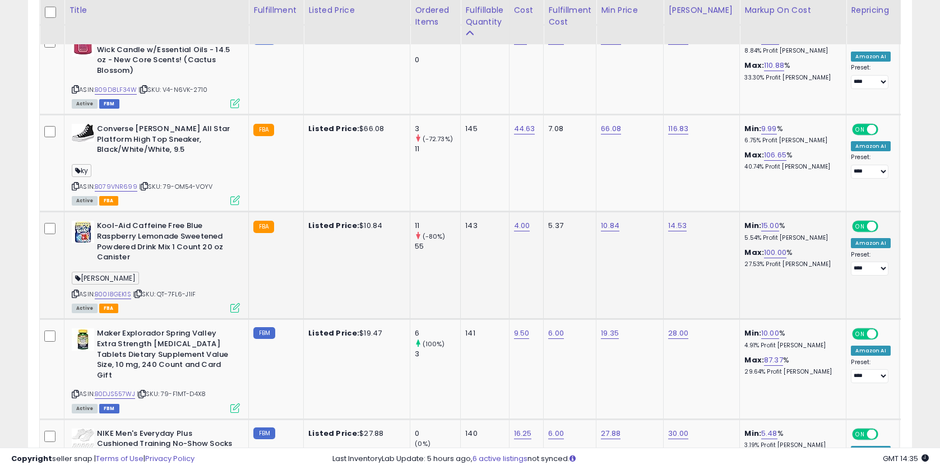
click at [75, 291] on icon at bounding box center [75, 294] width 7 height 6
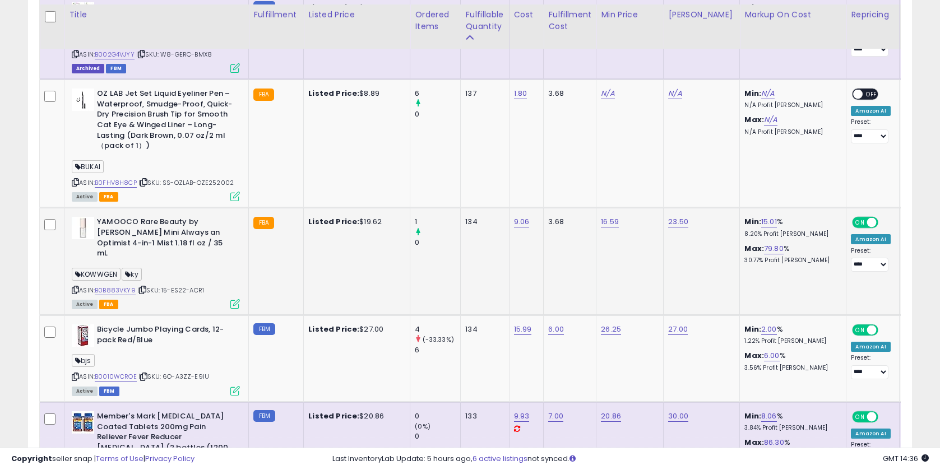
scroll to position [2579, 0]
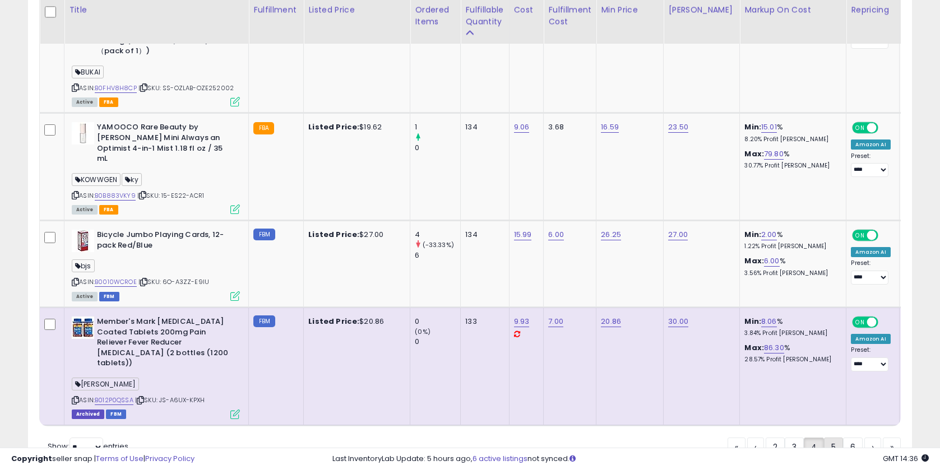
click at [826, 438] on link "5" at bounding box center [833, 447] width 19 height 19
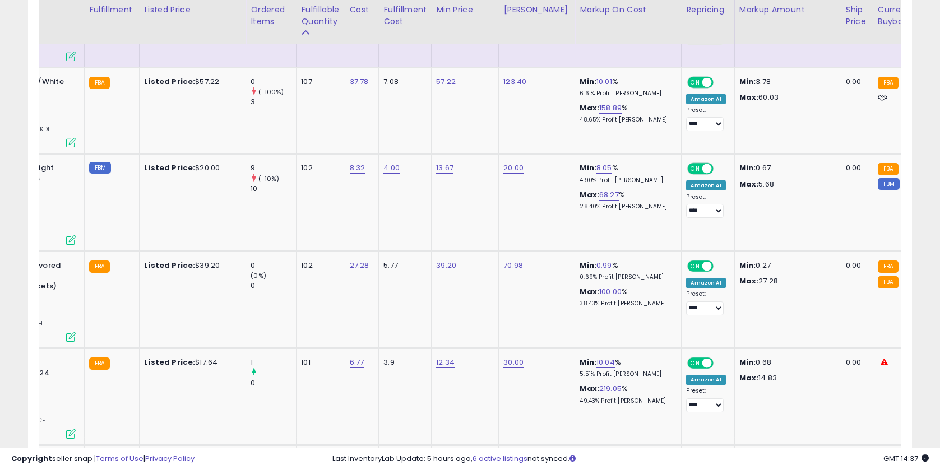
scroll to position [0, 257]
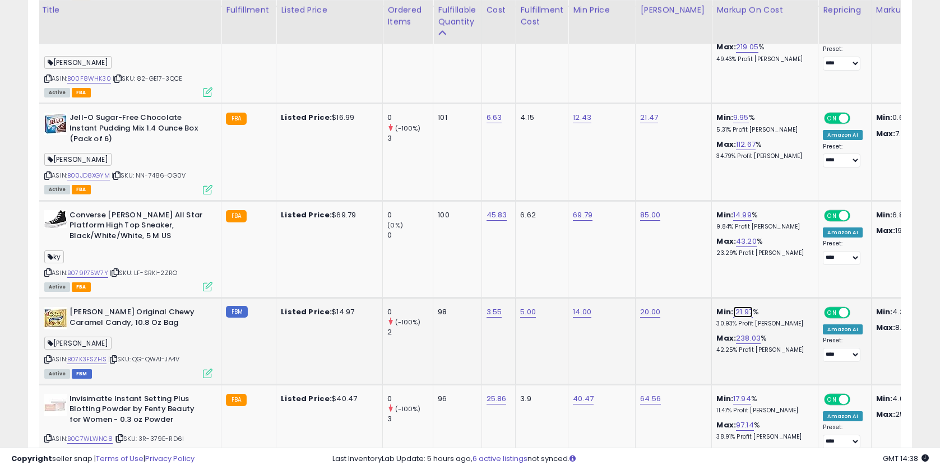
click at [733, 307] on link "121.97" at bounding box center [743, 312] width 20 height 11
drag, startPoint x: 676, startPoint y: 268, endPoint x: 613, endPoint y: 262, distance: 63.1
type input "**"
click at [772, 263] on button "submit" at bounding box center [768, 264] width 19 height 17
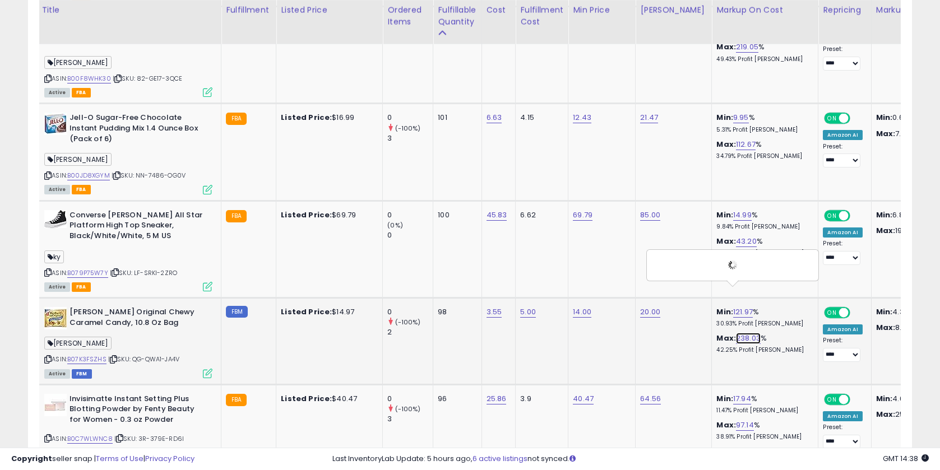
click at [736, 333] on link "238.03" at bounding box center [748, 338] width 25 height 11
drag, startPoint x: 716, startPoint y: 299, endPoint x: 642, endPoint y: 289, distance: 74.1
click at [642, 298] on tr "[PERSON_NAME] Original Chewy Caramel Candy, 10.8 Oz Bag [PERSON_NAME] ASIN: B07…" at bounding box center [875, 341] width 1726 height 87
type input "**"
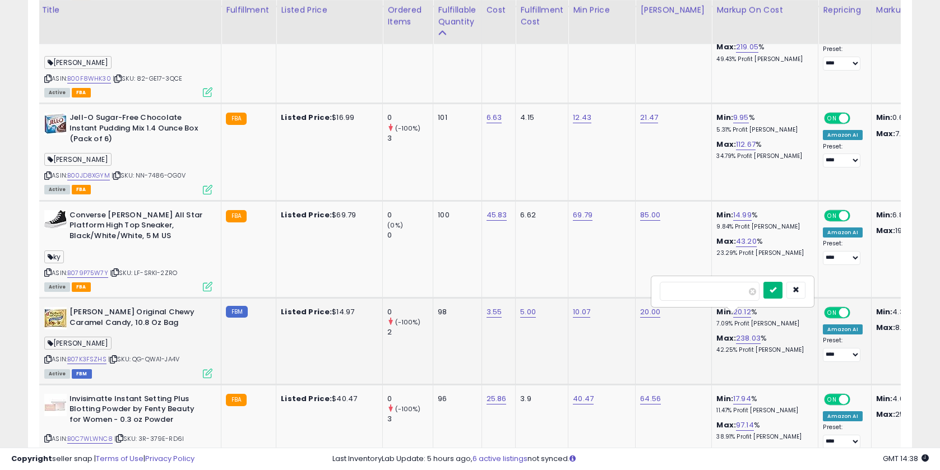
click at [774, 288] on button "submit" at bounding box center [772, 290] width 19 height 17
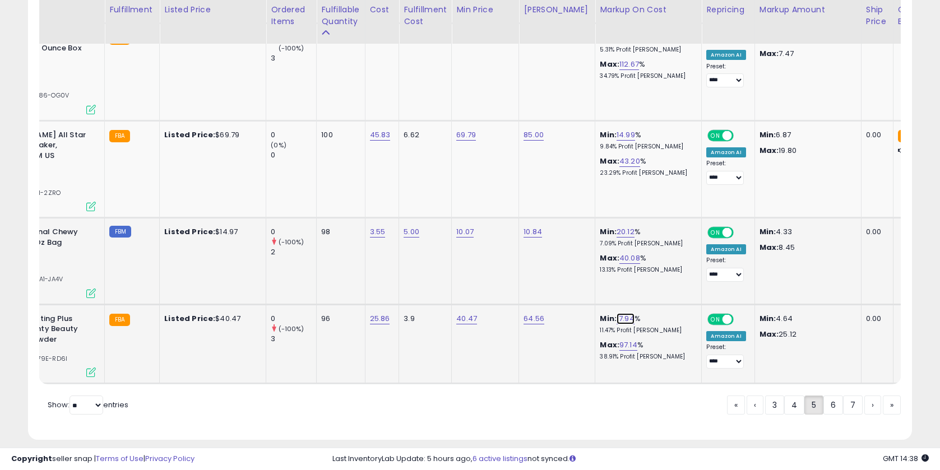
click at [617, 313] on link "17.94" at bounding box center [626, 318] width 18 height 11
drag, startPoint x: 583, startPoint y: 278, endPoint x: 492, endPoint y: 275, distance: 91.4
type input "**"
click at [661, 270] on button "submit" at bounding box center [651, 270] width 19 height 17
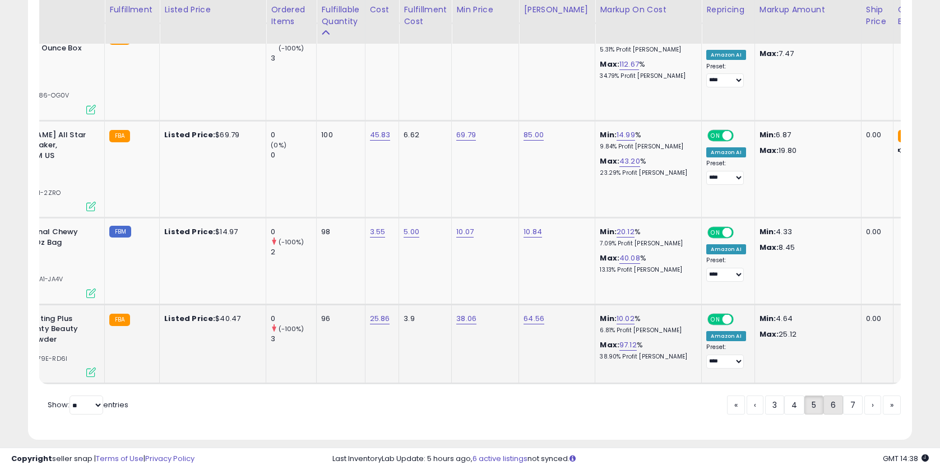
click at [828, 396] on link "6" at bounding box center [833, 405] width 20 height 19
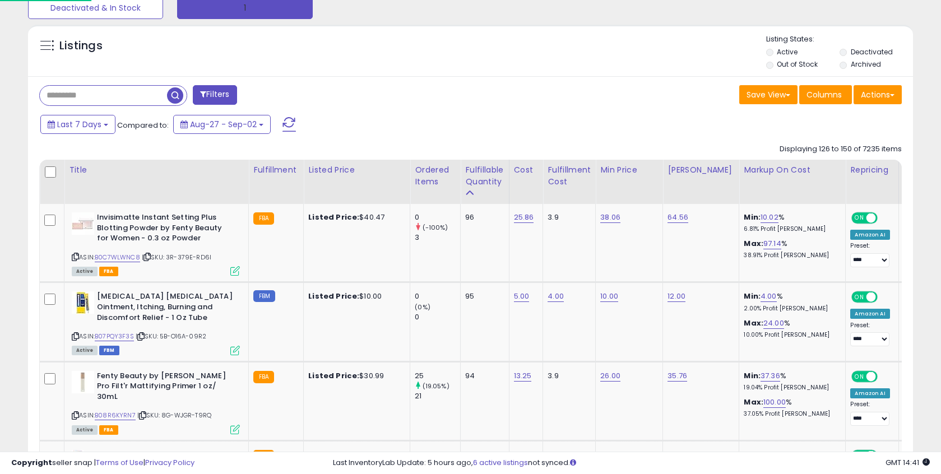
scroll to position [230, 513]
click at [293, 121] on span at bounding box center [288, 124] width 13 height 15
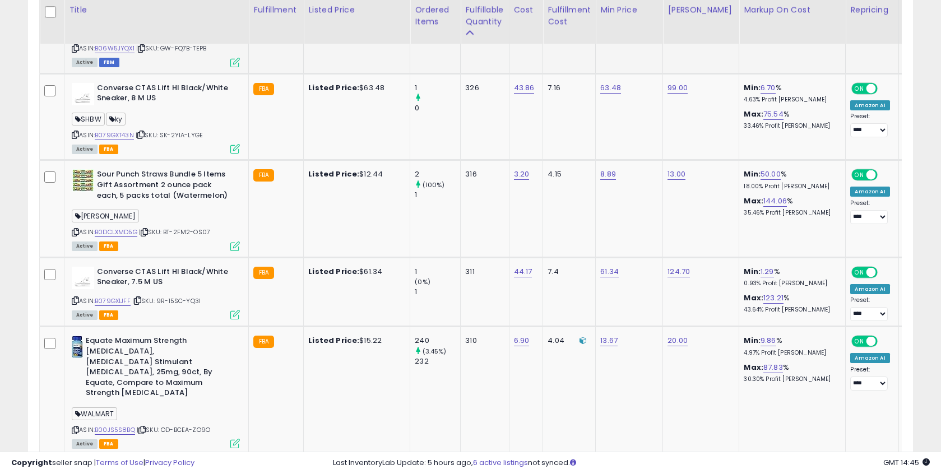
scroll to position [2670, 0]
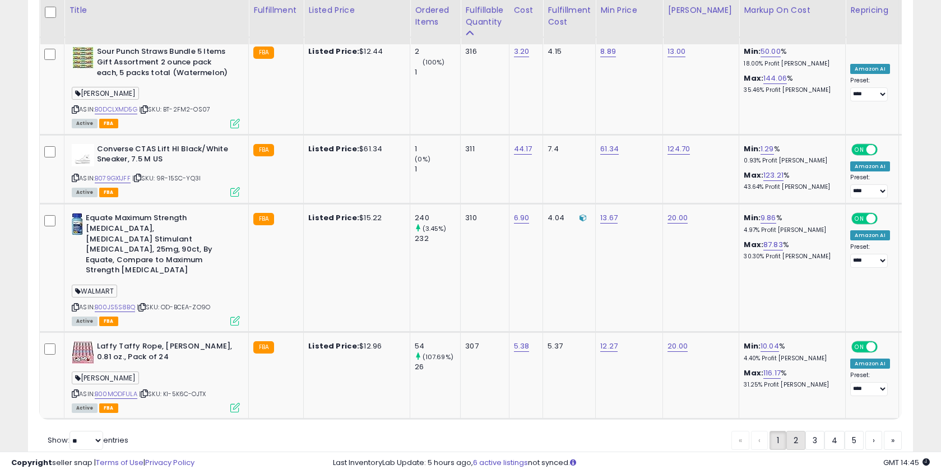
click at [795, 431] on link "2" at bounding box center [795, 440] width 19 height 19
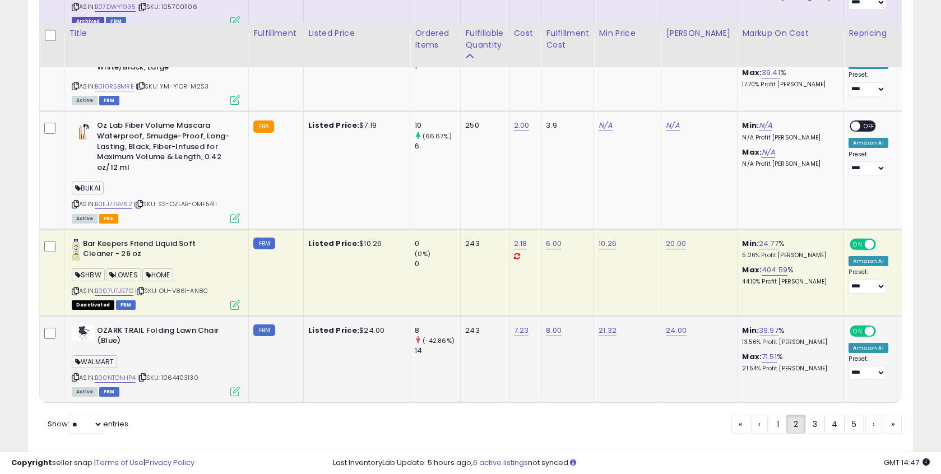
scroll to position [2833, 0]
